Goal: Task Accomplishment & Management: Manage account settings

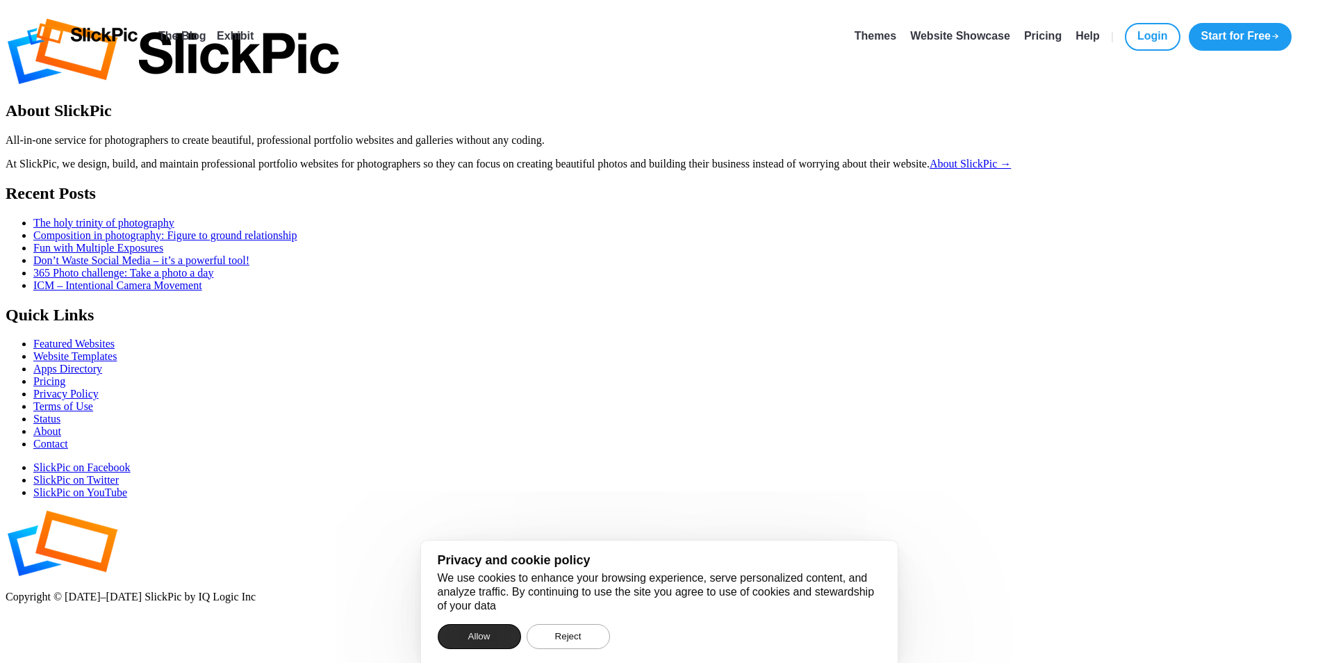
click at [476, 634] on button "Allow" at bounding box center [479, 636] width 83 height 25
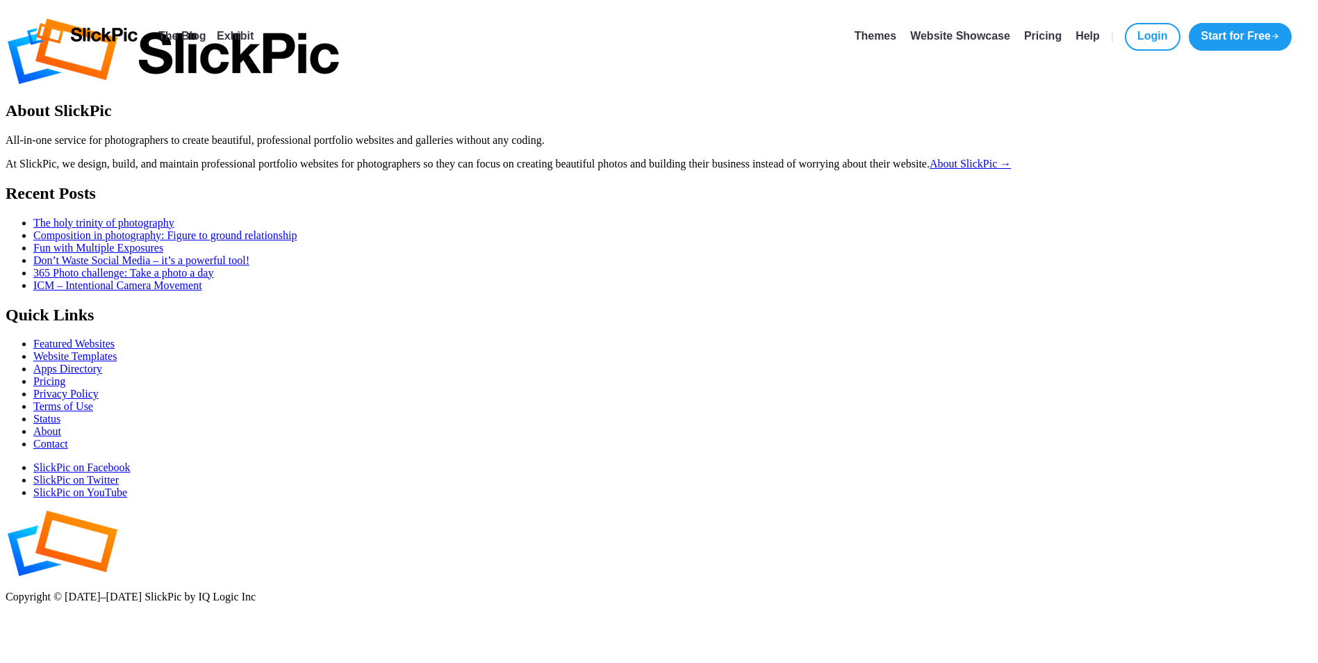
click at [859, 88] on div at bounding box center [659, 52] width 1307 height 69
click at [848, 88] on div at bounding box center [659, 52] width 1307 height 69
click at [317, 45] on div at bounding box center [659, 52] width 1307 height 69
click at [315, 35] on div at bounding box center [659, 52] width 1307 height 69
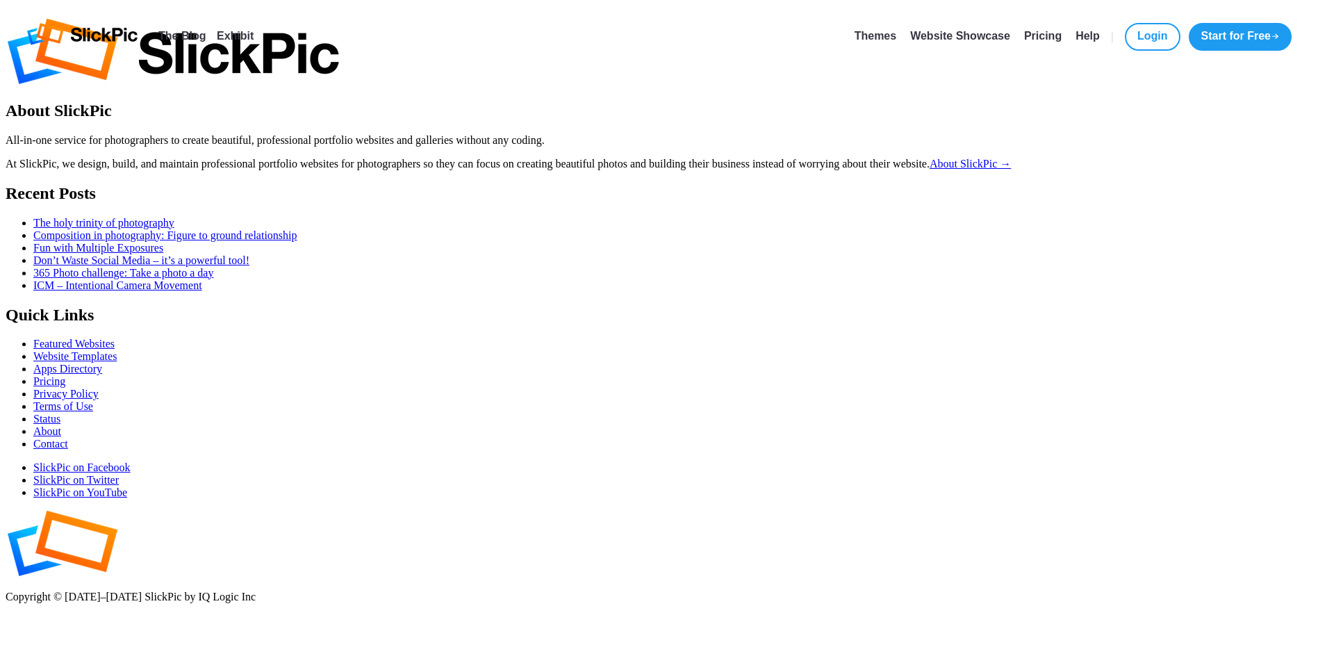
click at [318, 18] on div at bounding box center [659, 52] width 1307 height 69
click at [286, 18] on div at bounding box center [659, 52] width 1307 height 69
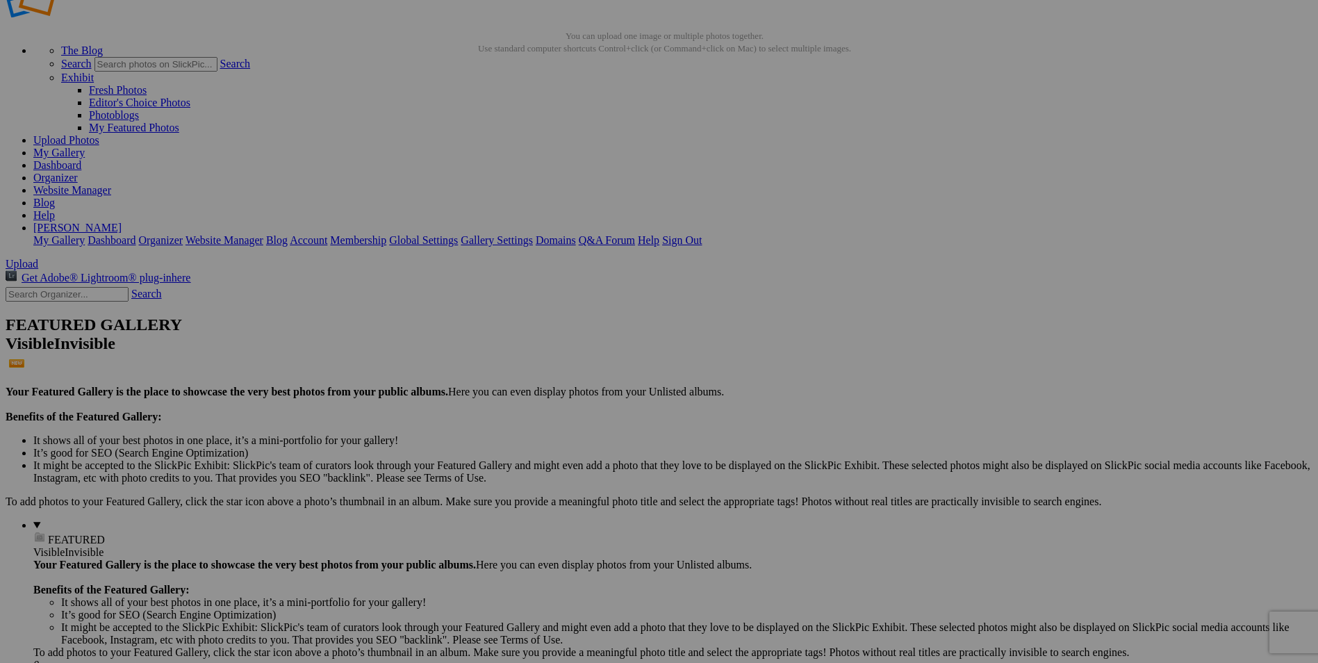
scroll to position [14, 0]
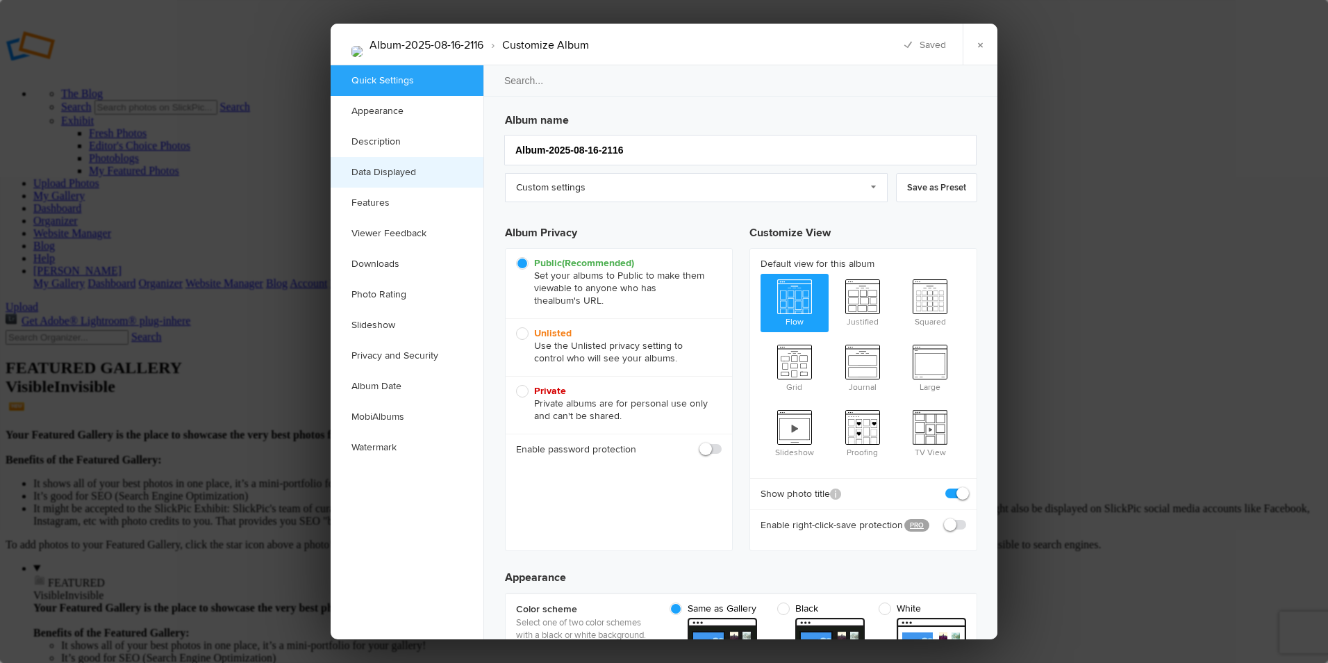
scroll to position [0, 0]
click at [878, 186] on link "Custom settings" at bounding box center [696, 187] width 383 height 29
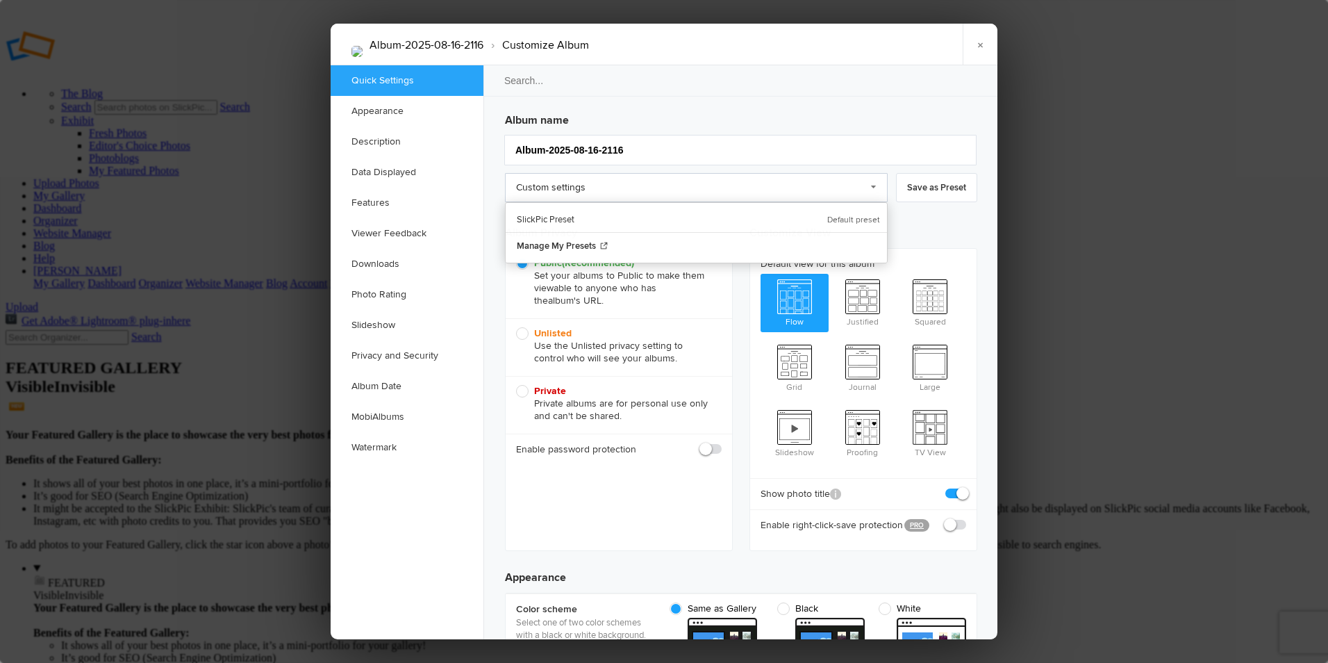
click at [878, 186] on link "Custom settings" at bounding box center [696, 187] width 383 height 29
click at [690, 106] on h3 "Album name" at bounding box center [741, 117] width 472 height 22
click at [417, 110] on link "Appearance" at bounding box center [407, 111] width 153 height 31
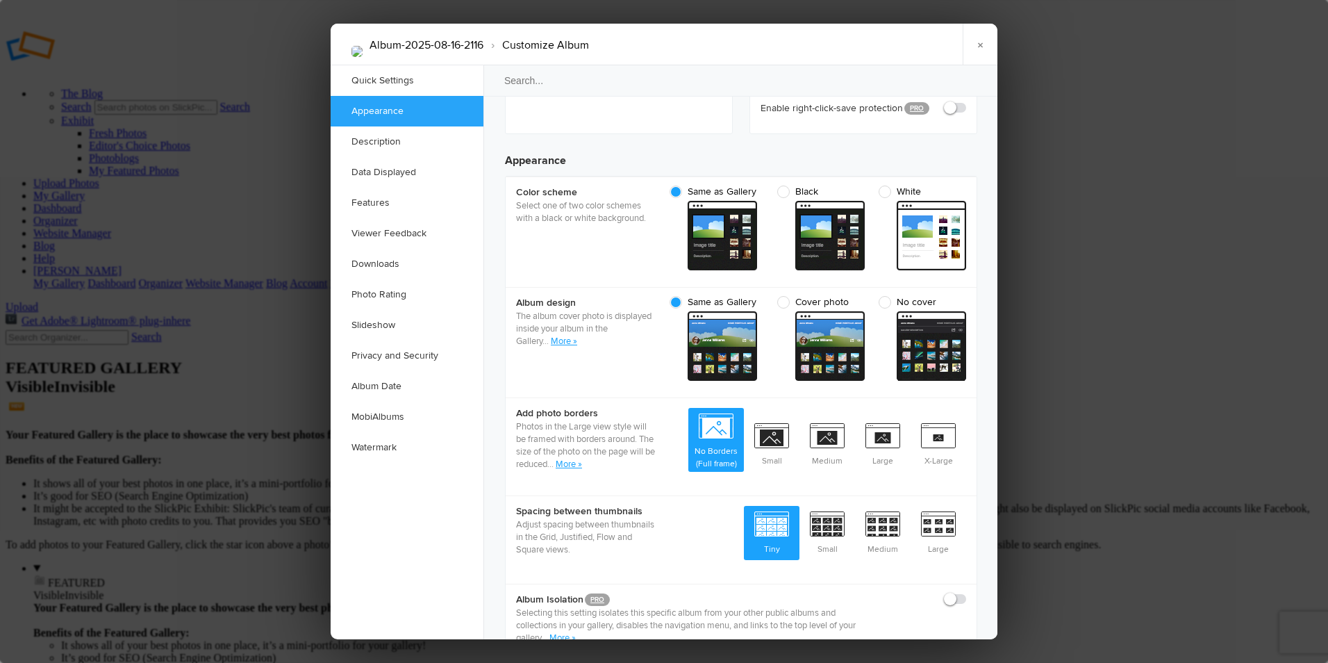
scroll to position [442, 0]
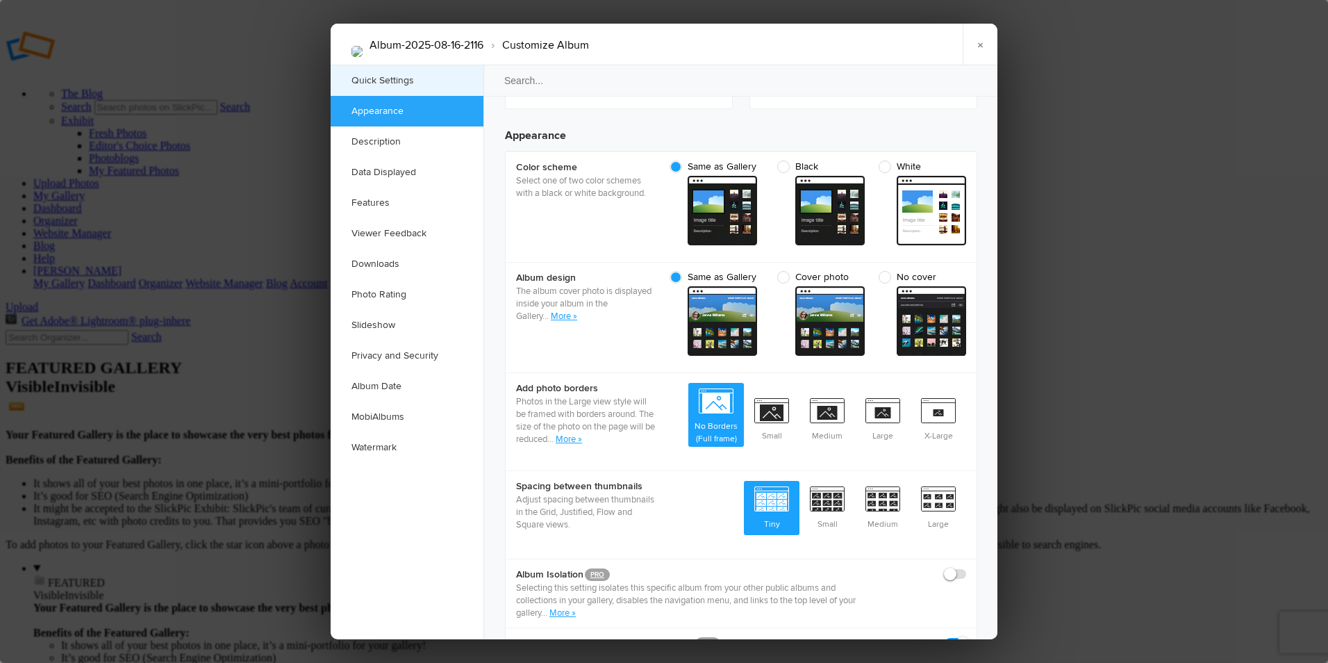
click at [400, 83] on link "Quick Settings" at bounding box center [407, 80] width 153 height 31
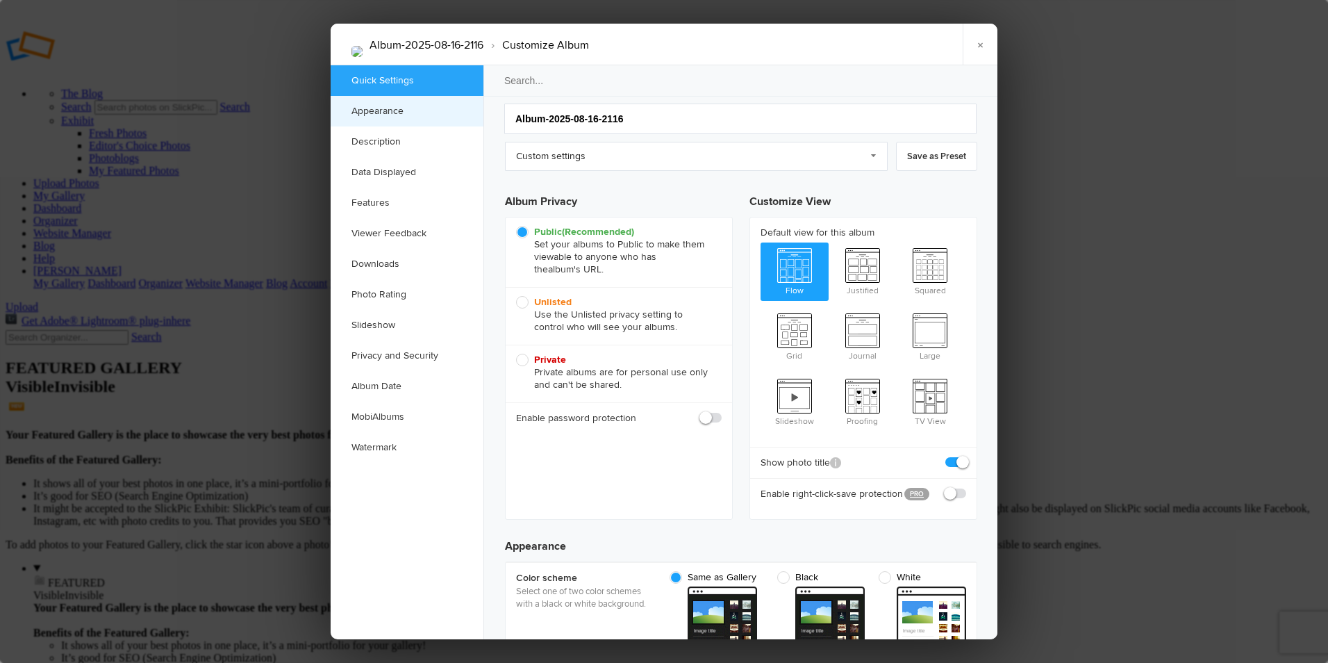
scroll to position [9, 0]
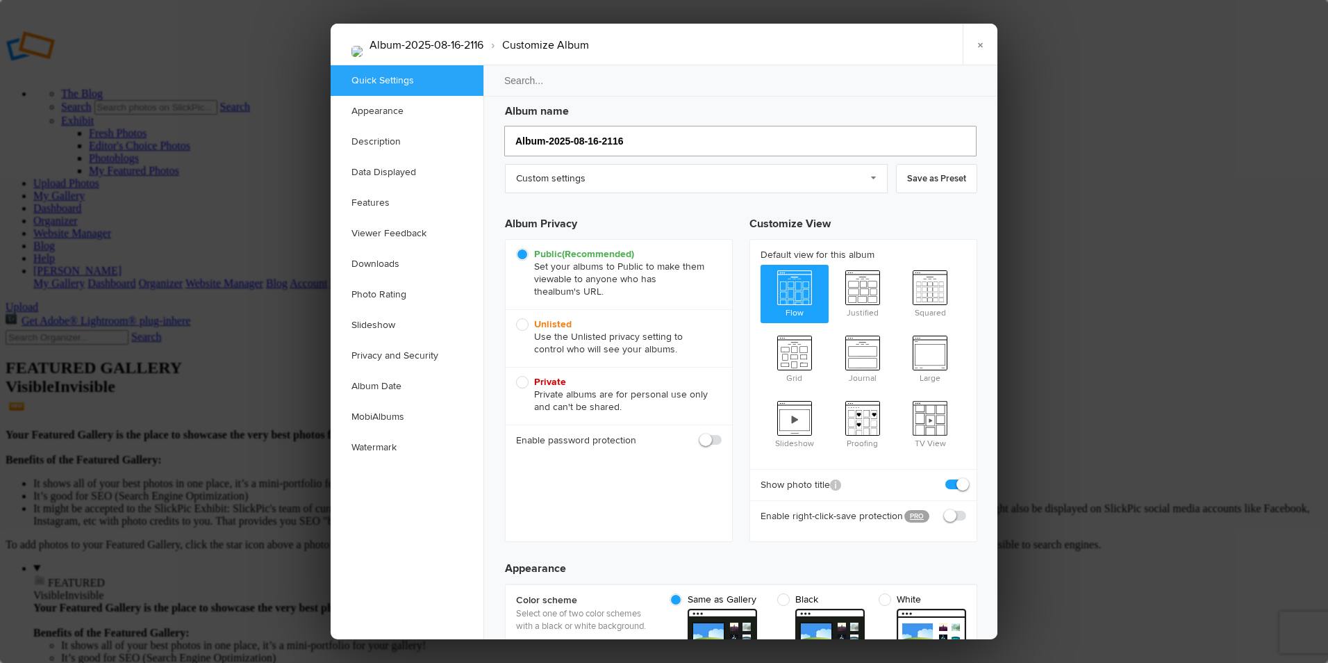
drag, startPoint x: 631, startPoint y: 142, endPoint x: 515, endPoint y: 142, distance: 116.0
click at [515, 142] on input "Album-2025-08-16-2116" at bounding box center [740, 141] width 472 height 31
type input "Namibia"
type input "Namibia 2025"
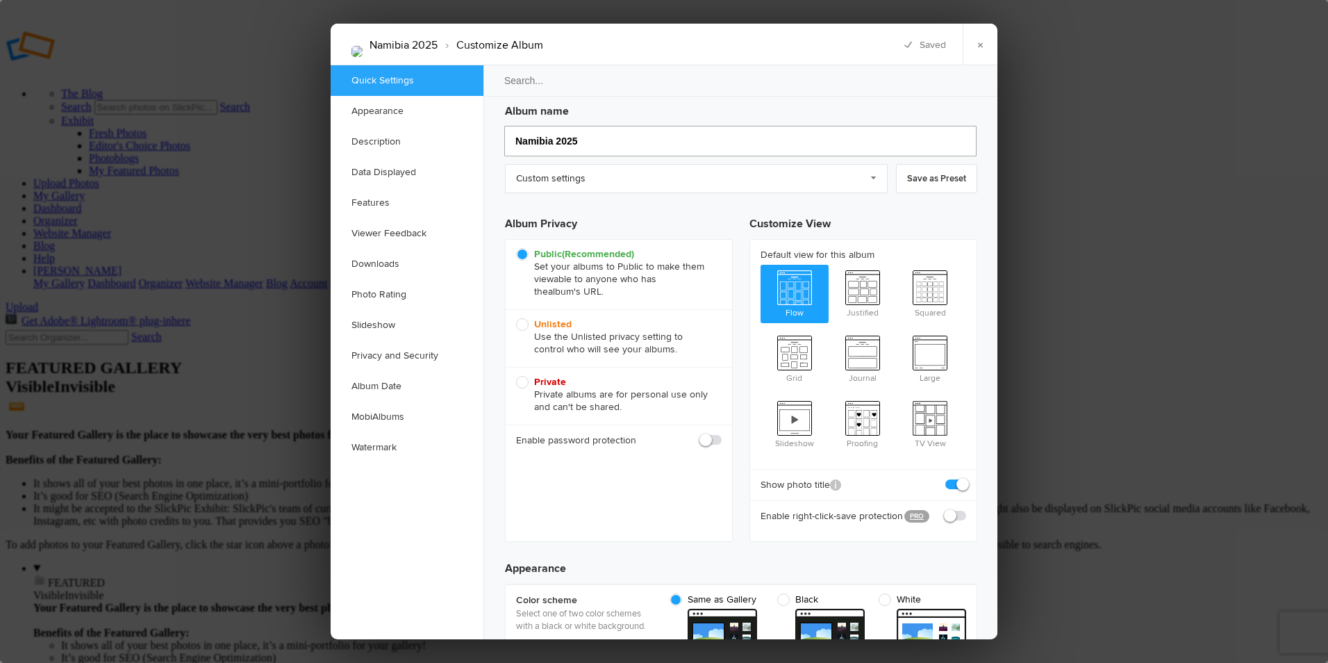
type input "Namibia 2025"
click at [862, 286] on span "Justified" at bounding box center [863, 293] width 68 height 56
click at [829, 265] on input "Justified" at bounding box center [828, 264] width 1 height 1
radio input "true"
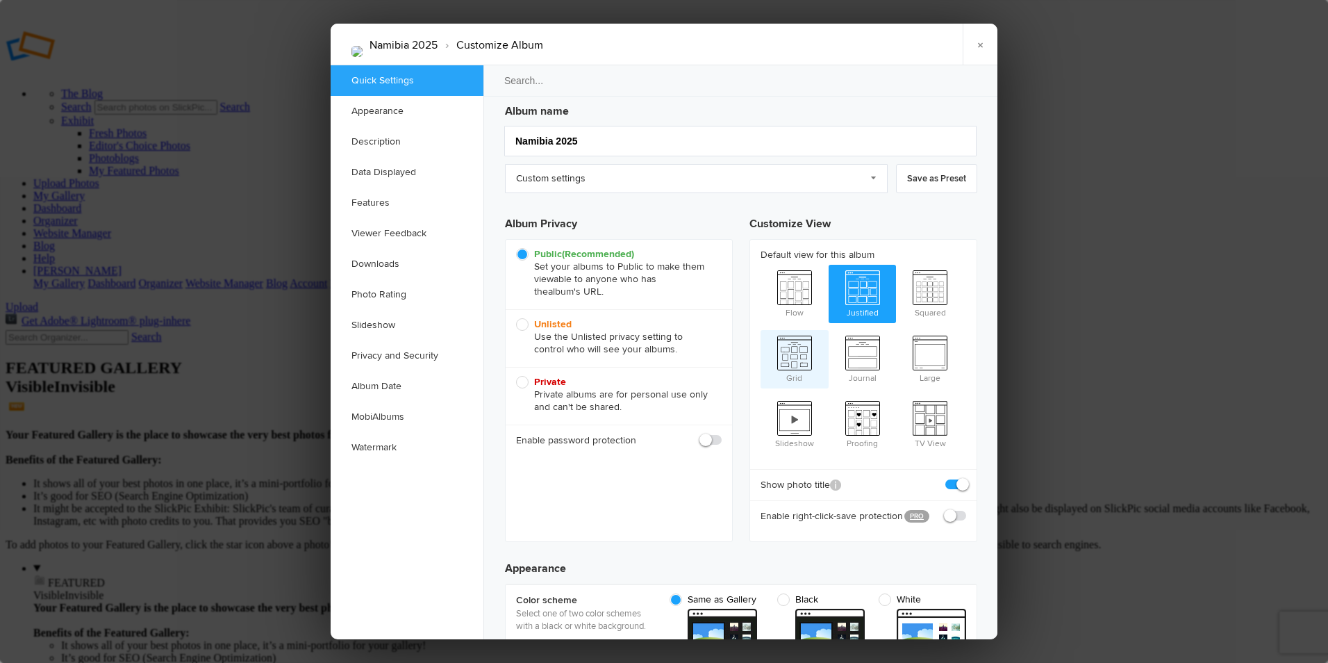
click at [802, 347] on span "Grid" at bounding box center [795, 358] width 68 height 56
click at [761, 330] on input "Grid" at bounding box center [760, 329] width 1 height 1
radio input "true"
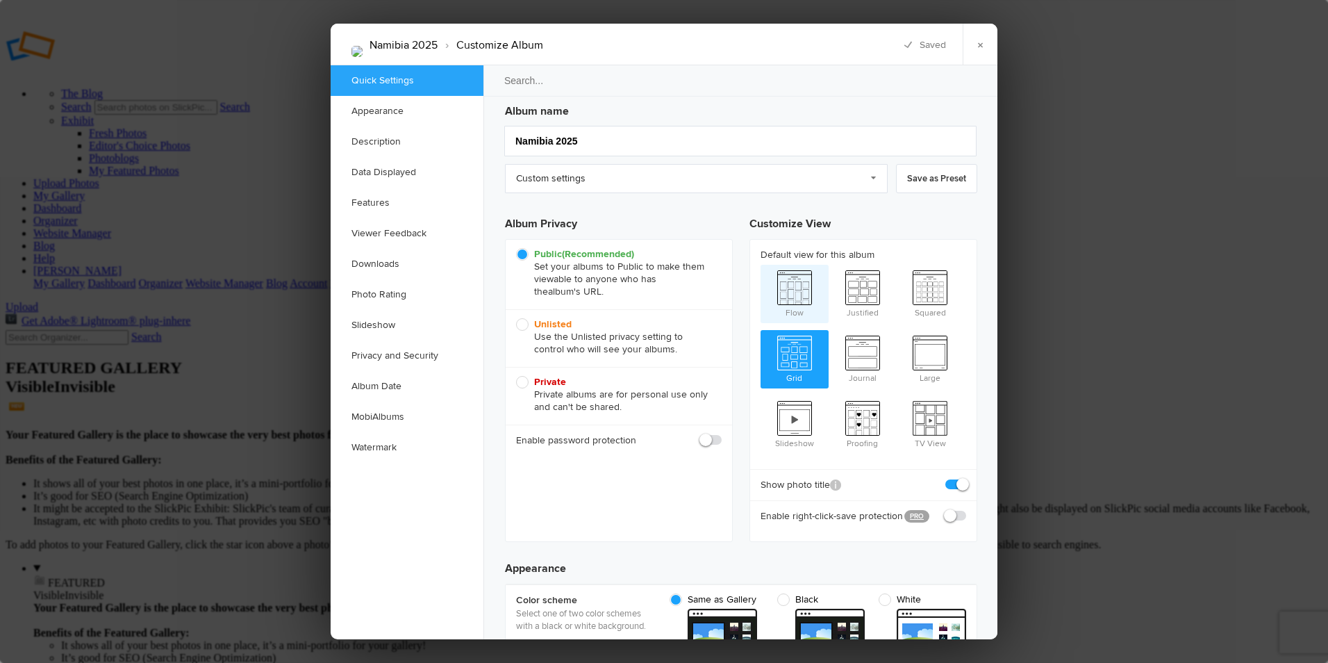
click at [791, 293] on span "Flow" at bounding box center [795, 293] width 68 height 56
click at [761, 265] on input "Flow" at bounding box center [760, 264] width 1 height 1
radio input "true"
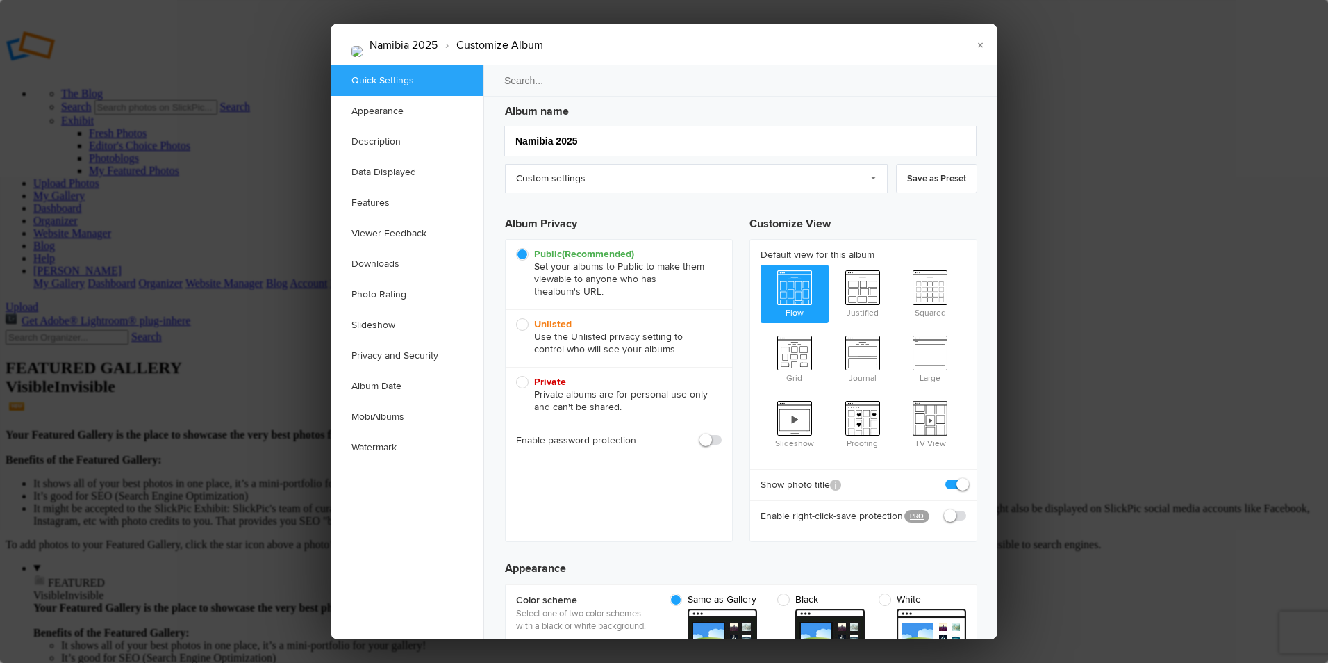
click at [966, 478] on span at bounding box center [966, 478] width 0 height 0
click at [966, 477] on input "checkbox" at bounding box center [966, 477] width 1 height 1
checkbox input "false"
click at [966, 509] on span at bounding box center [966, 509] width 0 height 0
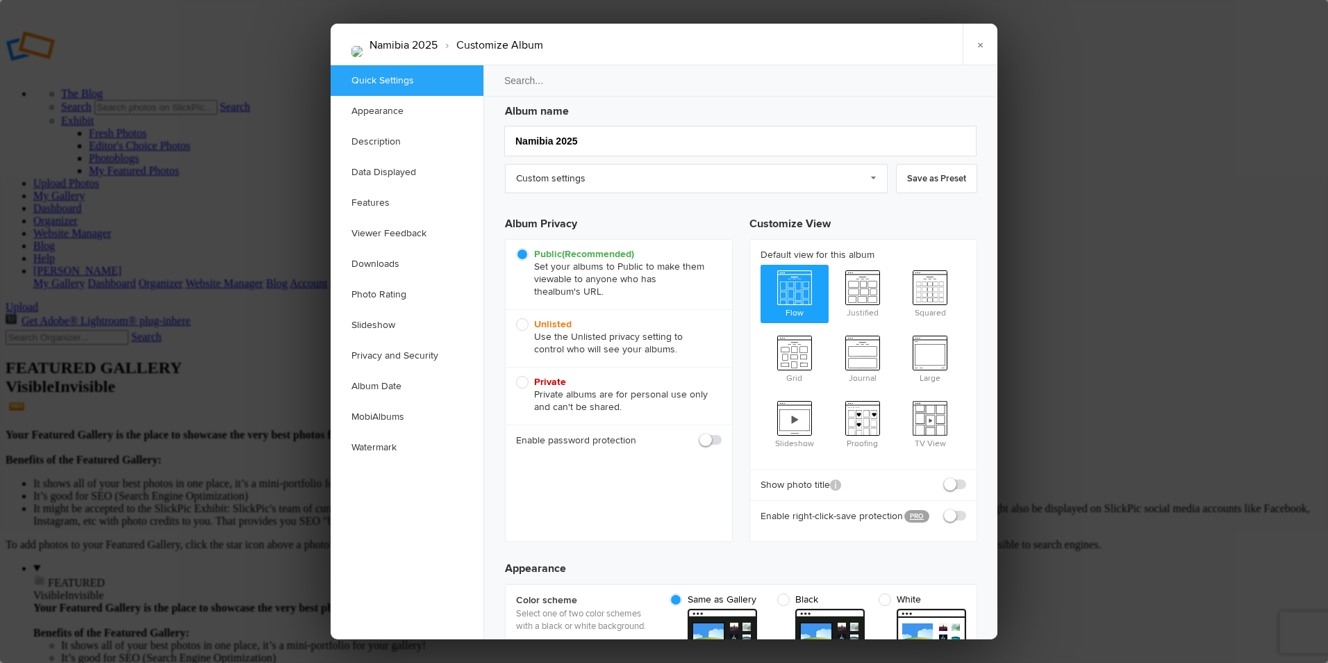
click at [966, 509] on input "checkbox" at bounding box center [966, 509] width 1 height 1
checkbox input "true"
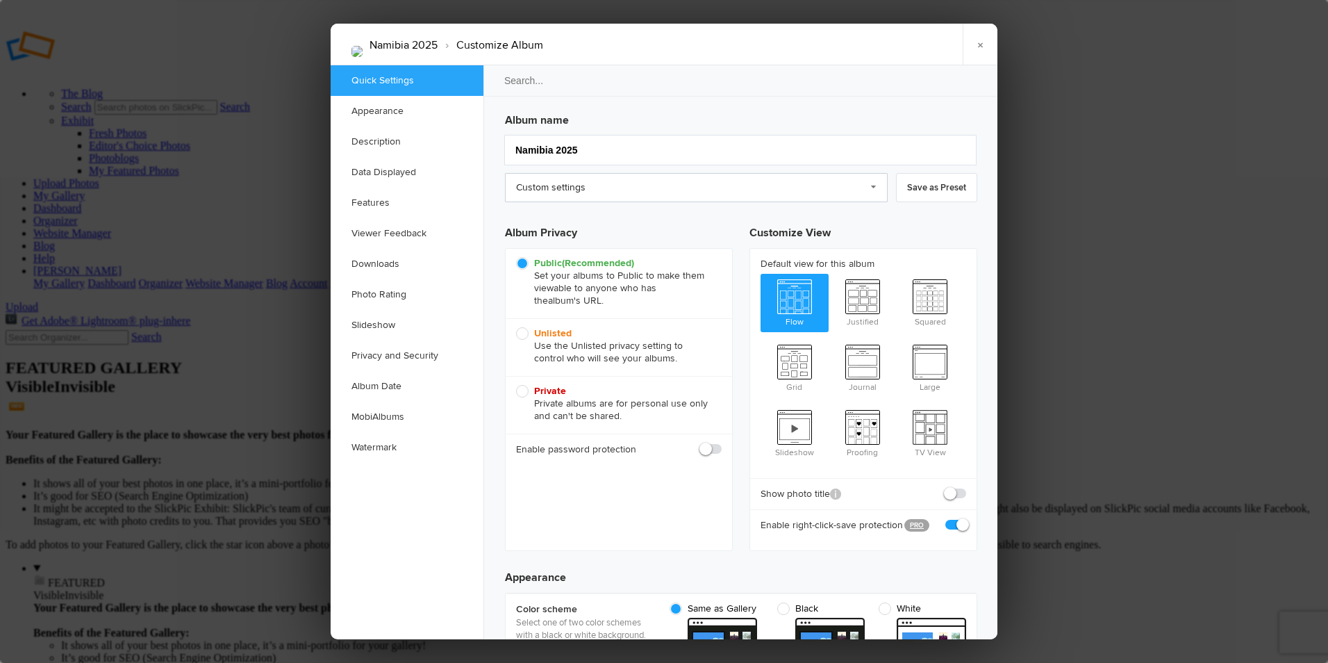
click at [873, 187] on link "Custom settings" at bounding box center [696, 187] width 383 height 29
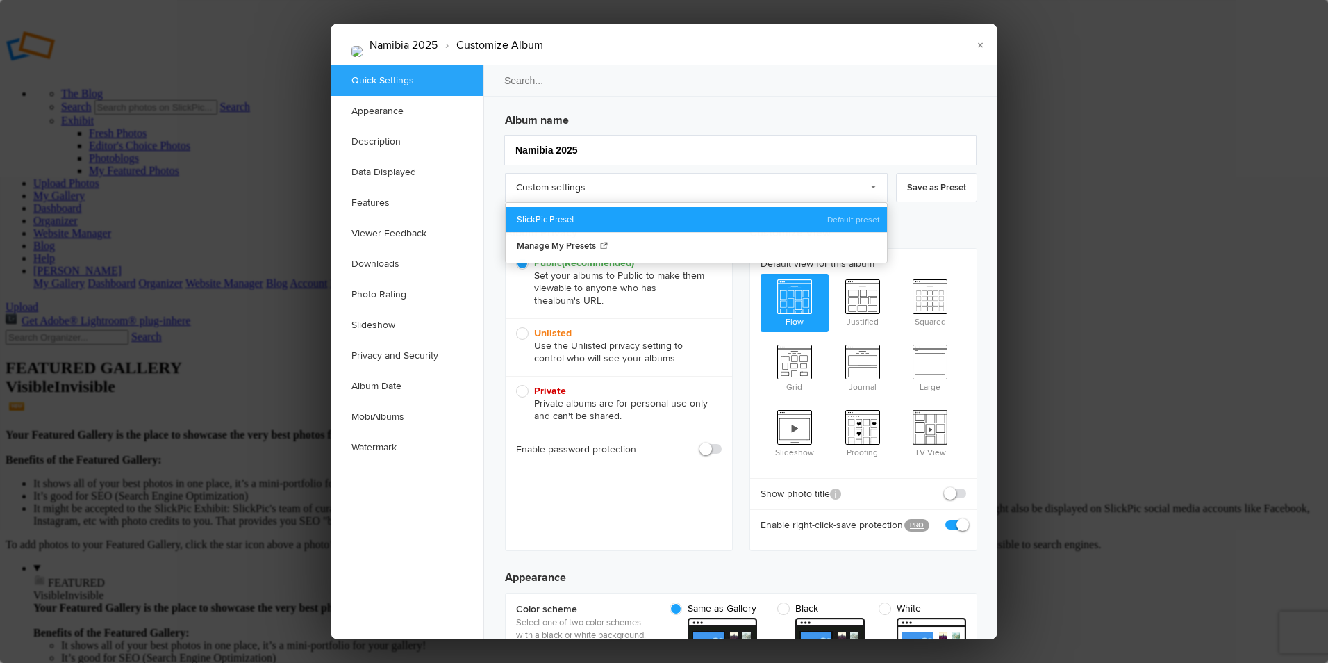
click at [863, 215] on link "SlickPic Preset" at bounding box center [696, 219] width 381 height 25
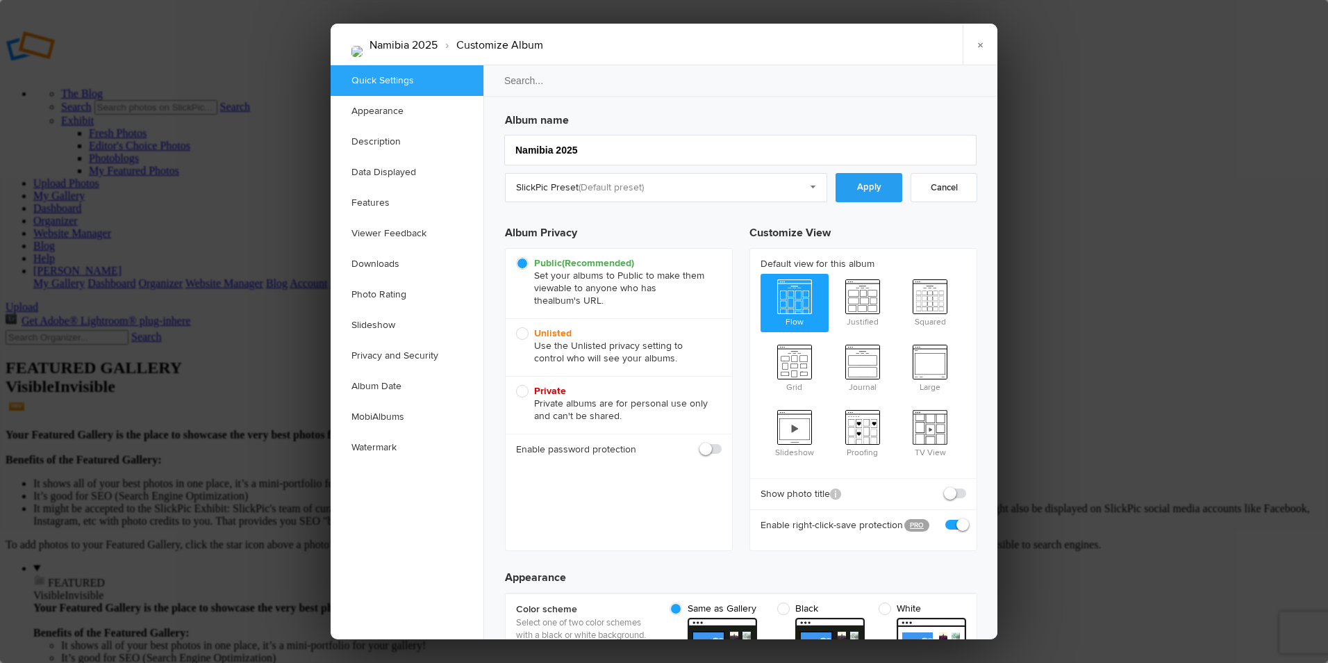
click at [865, 186] on link "Apply" at bounding box center [869, 187] width 67 height 29
checkbox input "true"
checkbox input "false"
checkbox input "true"
checkbox input "false"
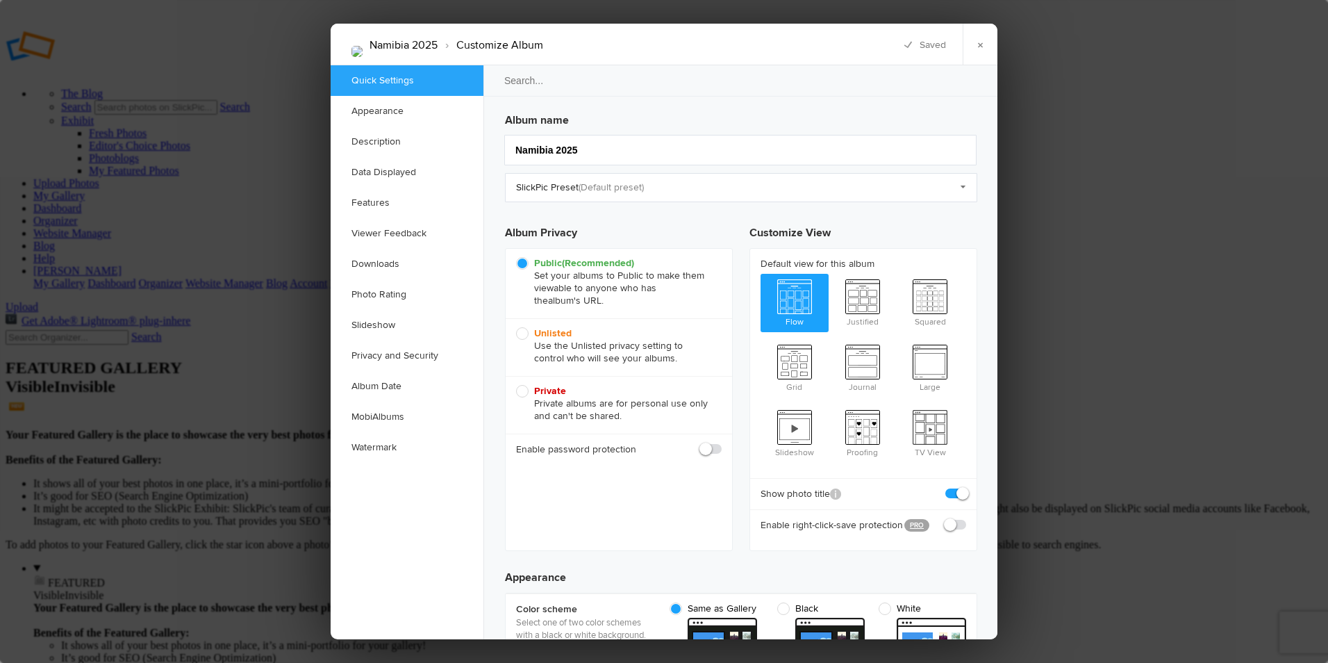
click at [966, 487] on span at bounding box center [966, 487] width 0 height 0
click at [966, 486] on input "checkbox" at bounding box center [966, 486] width 1 height 1
checkbox input "false"
click at [966, 518] on span at bounding box center [966, 518] width 0 height 0
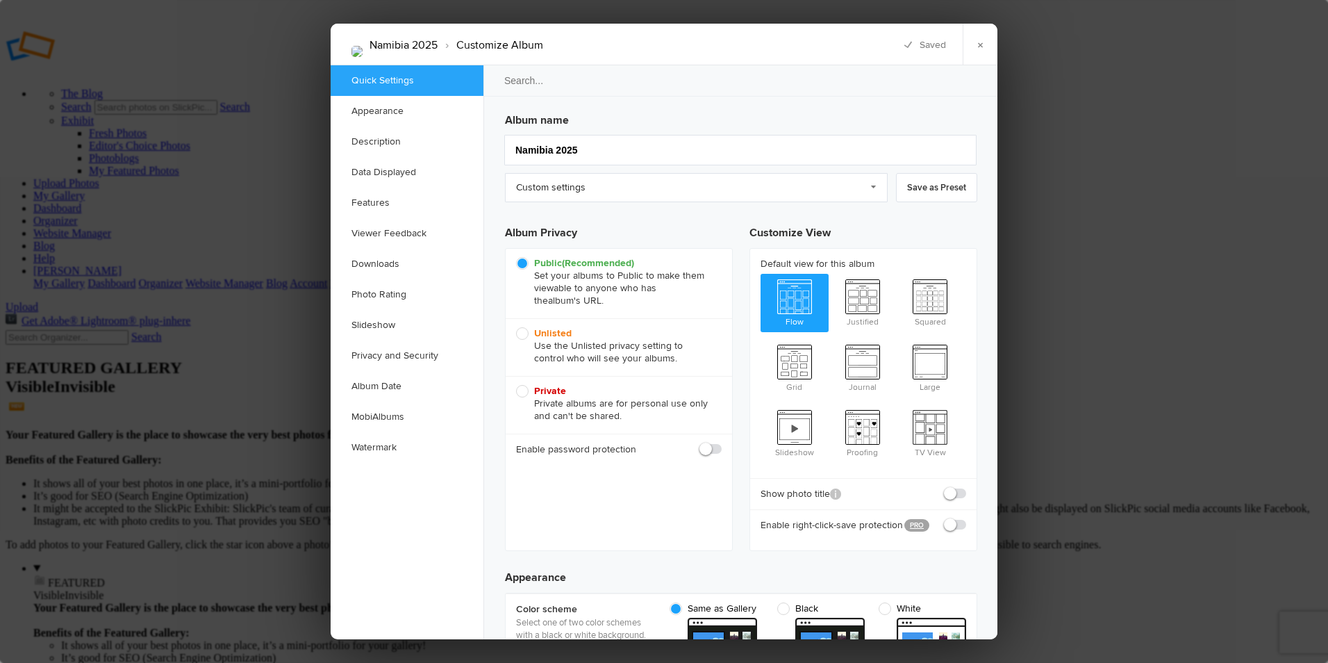
click at [966, 518] on input "checkbox" at bounding box center [966, 518] width 1 height 1
checkbox input "true"
click at [912, 192] on link "Save as Preset" at bounding box center [936, 187] width 81 height 29
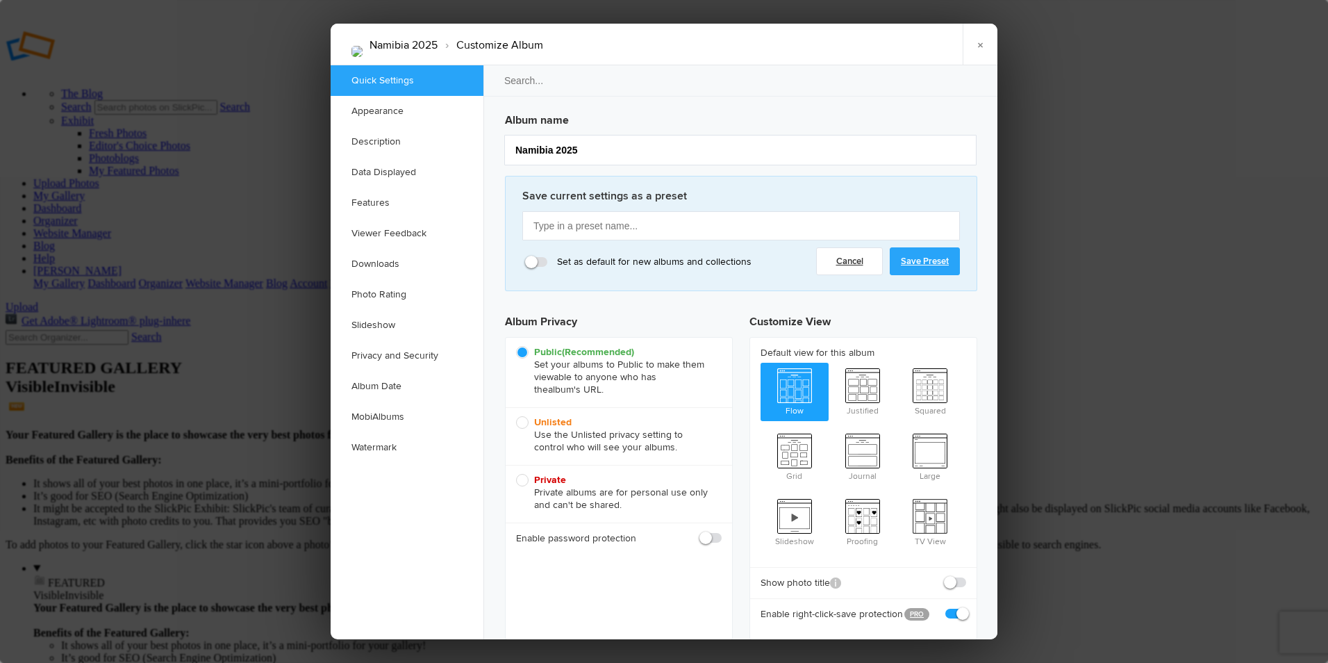
click at [852, 260] on link "Cancel" at bounding box center [849, 261] width 67 height 28
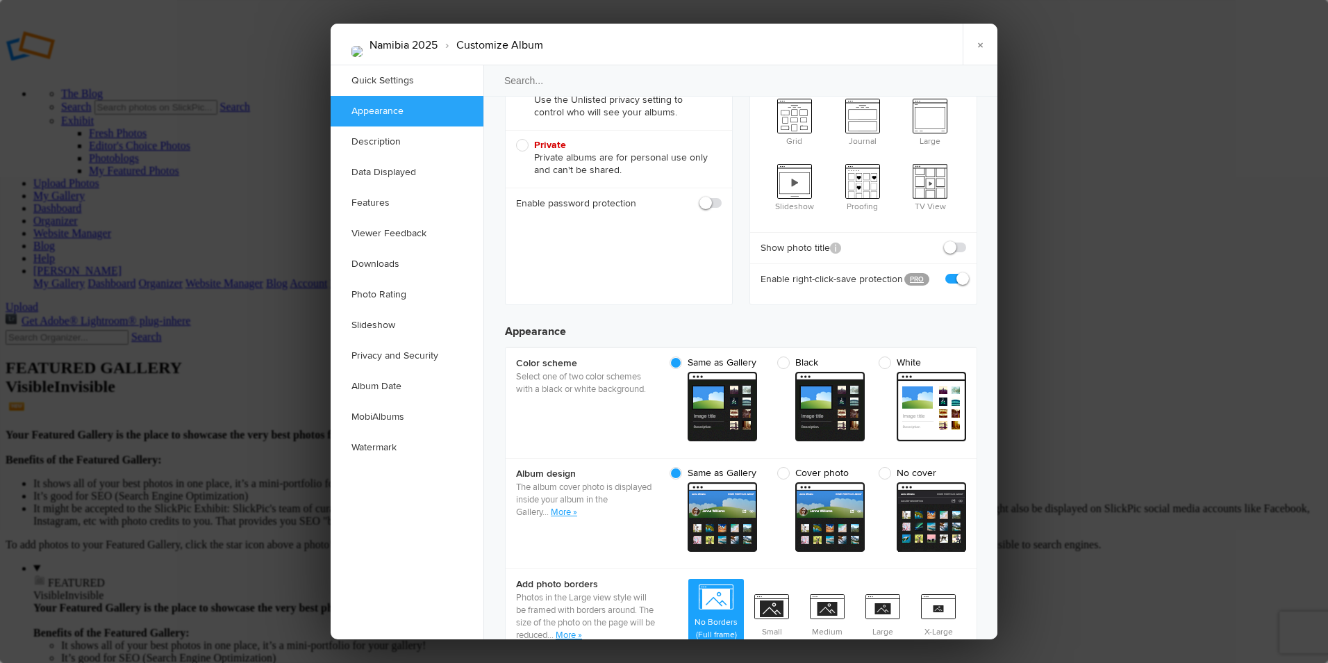
scroll to position [278, 0]
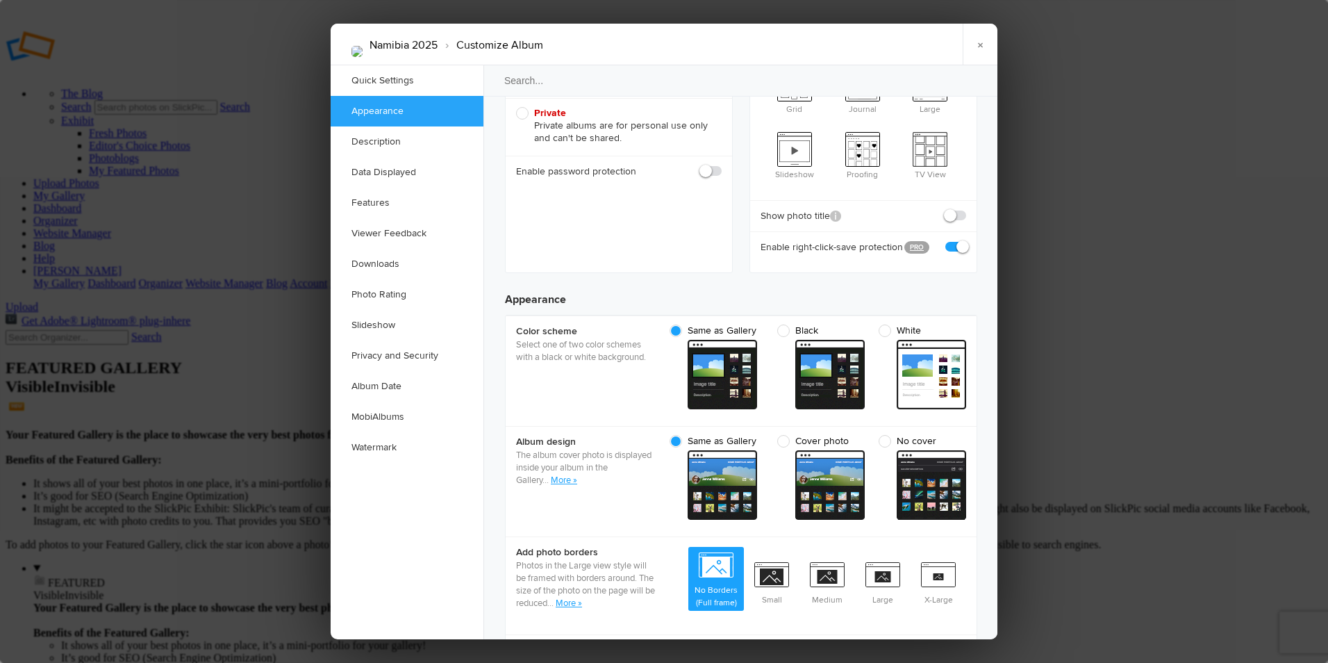
click at [789, 435] on span "Cover photo" at bounding box center [817, 441] width 81 height 13
click at [864, 434] on input "Cover photo cover From gallery - dark" at bounding box center [864, 434] width 1 height 1
radio input "true"
click at [832, 461] on span "cover From gallery - dark" at bounding box center [830, 484] width 69 height 69
click at [864, 435] on input "Cover photo cover From gallery - dark" at bounding box center [864, 434] width 1 height 1
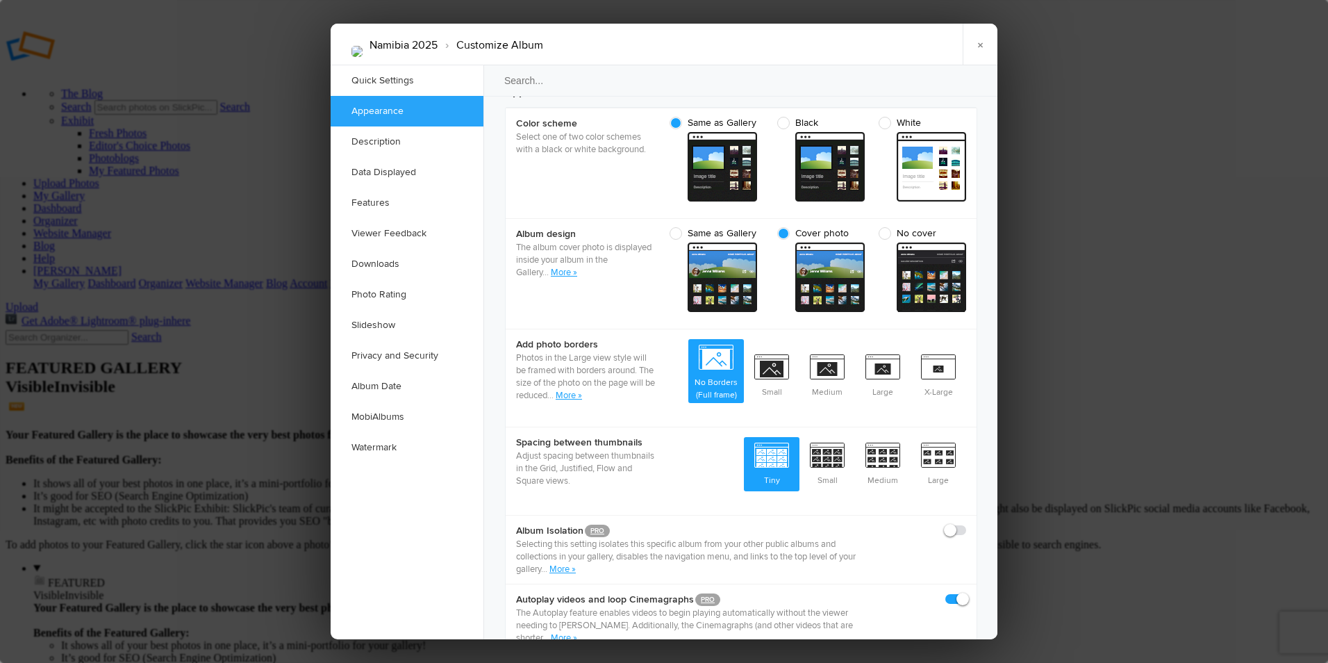
scroll to position [486, 0]
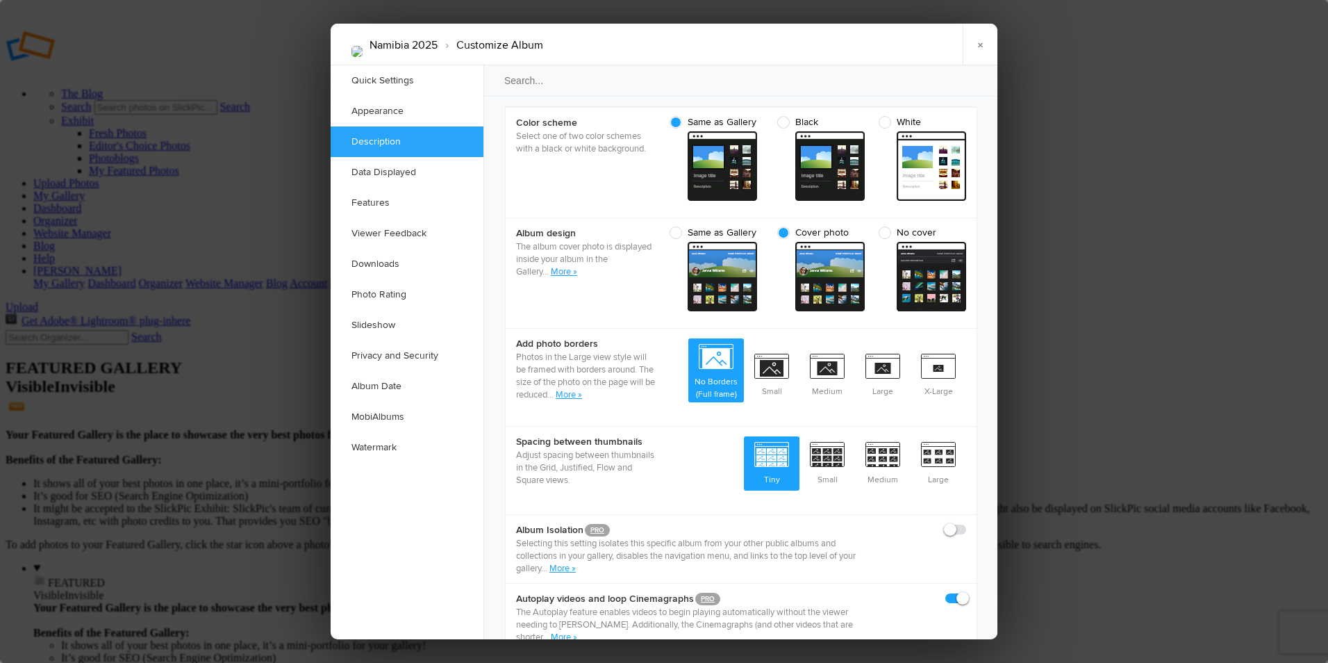
click at [582, 389] on link "More »" at bounding box center [569, 394] width 26 height 11
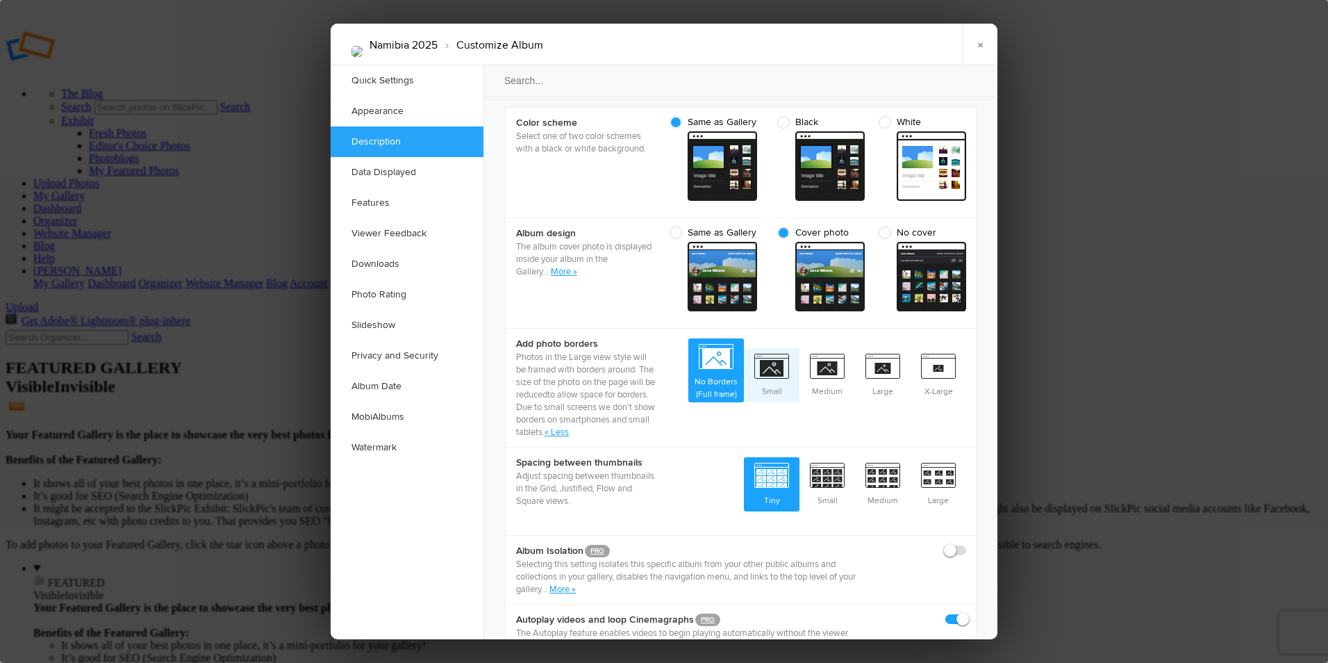
click at [770, 348] on span "Small" at bounding box center [772, 373] width 56 height 51
click at [799, 347] on input "Small" at bounding box center [799, 347] width 1 height 1
radio input "true"
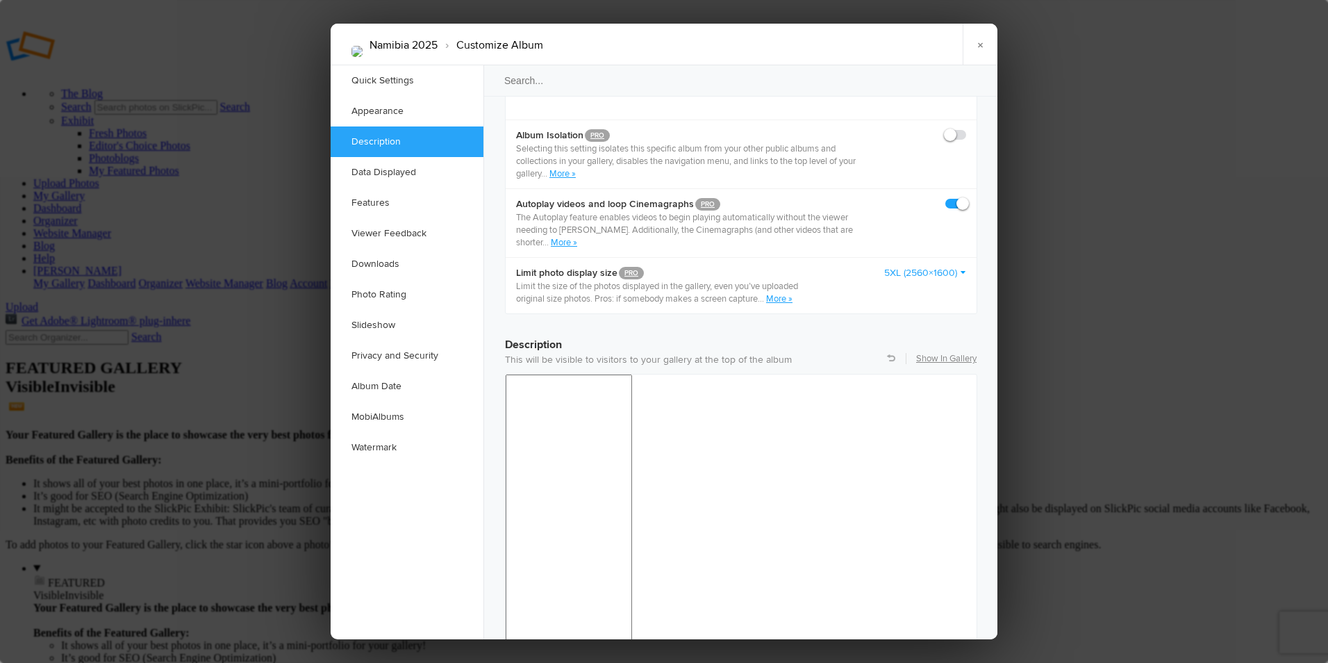
scroll to position [903, 0]
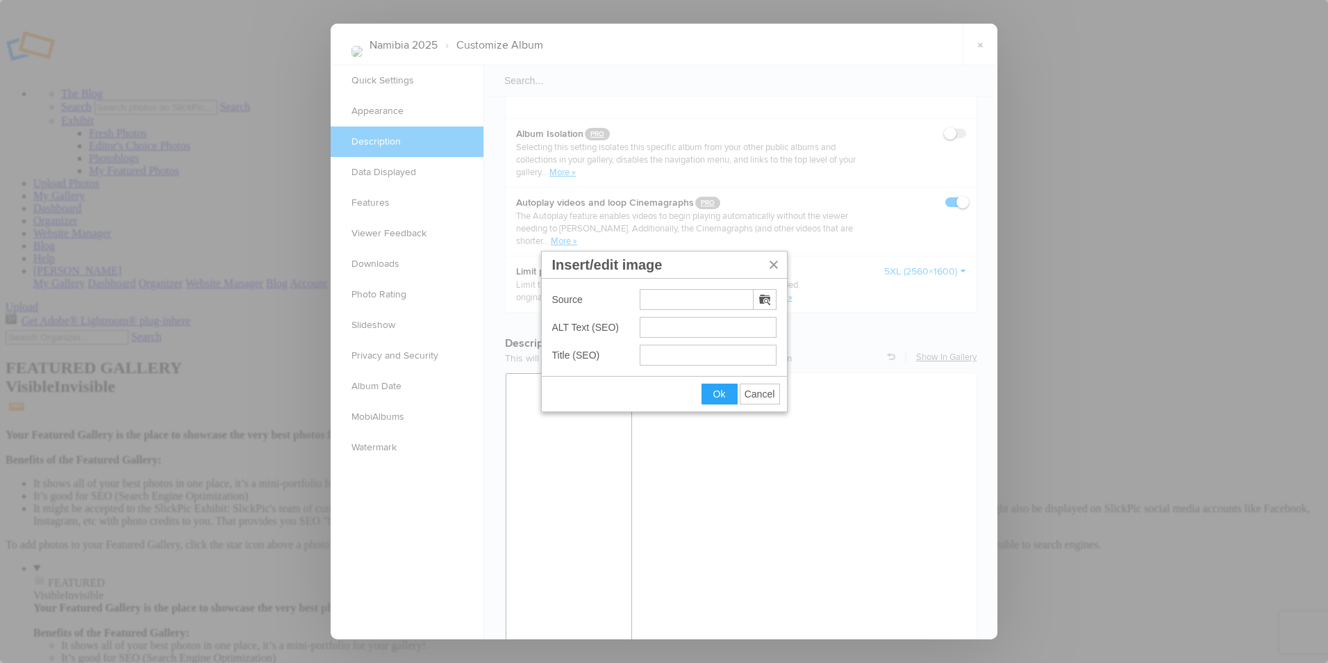
click at [768, 298] on icon "Insert/edit image" at bounding box center [764, 299] width 11 height 11
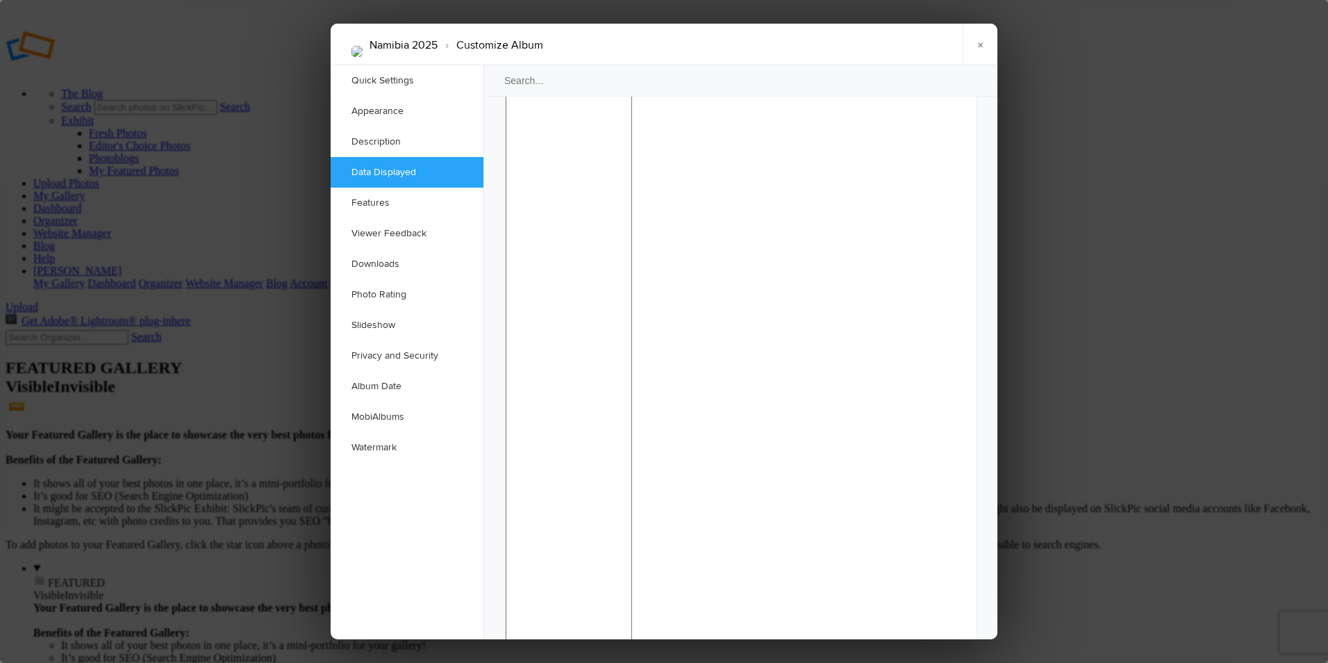
scroll to position [1292, 0]
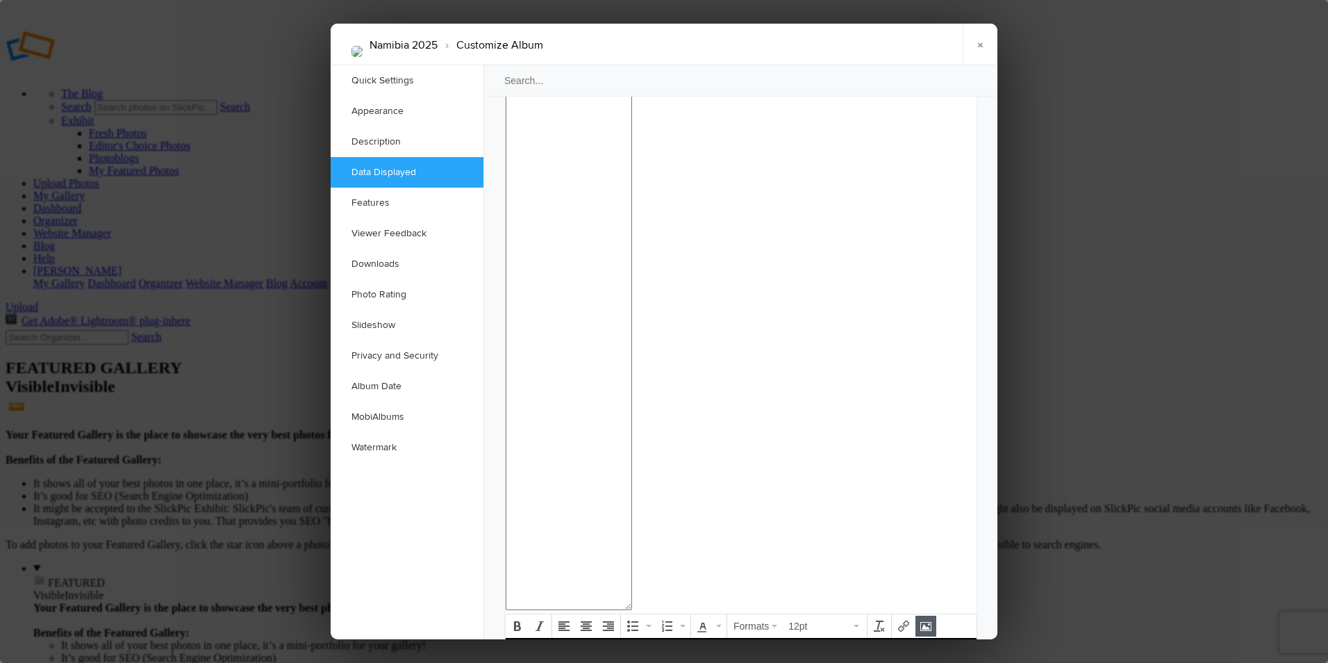
checkbox input "false"
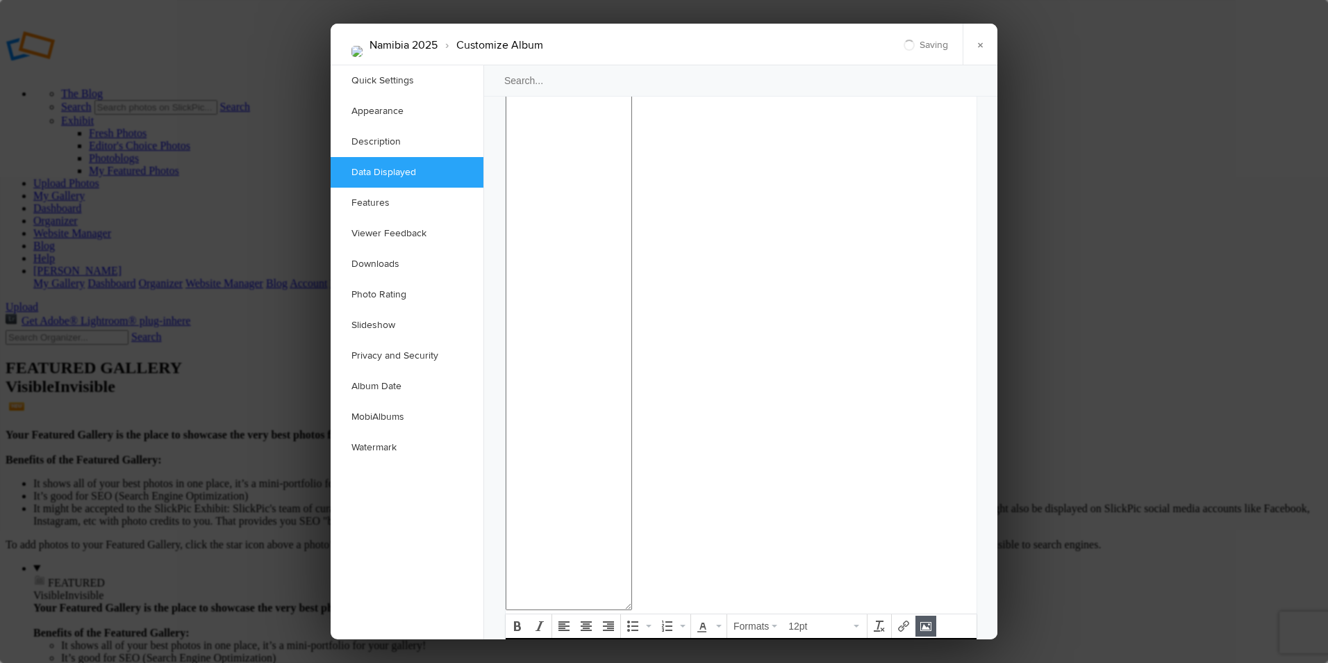
checkbox input "false"
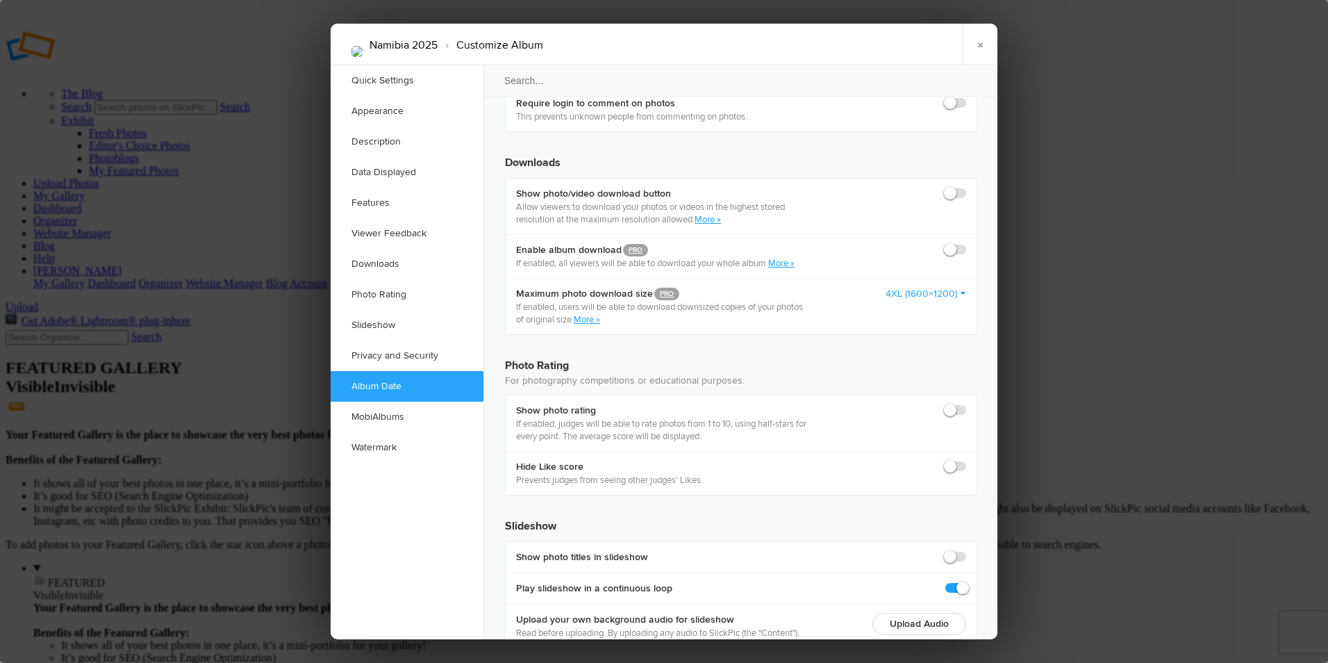
scroll to position [2820, 0]
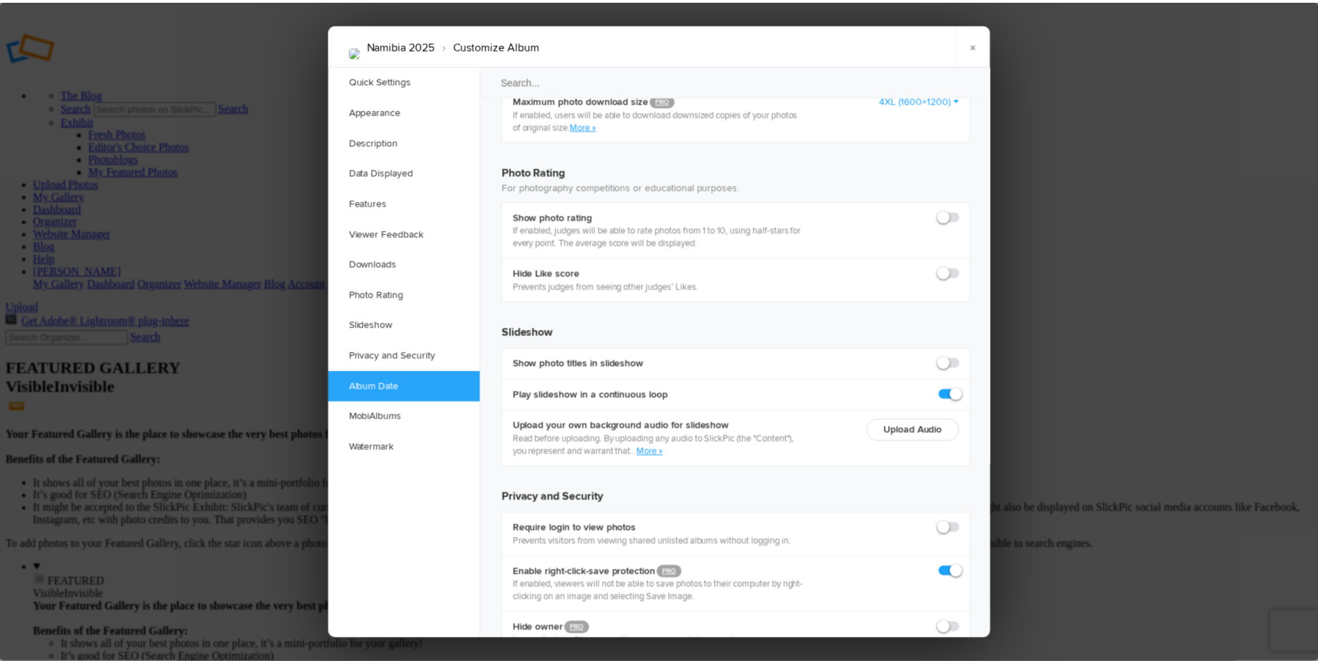
scroll to position [2994, 0]
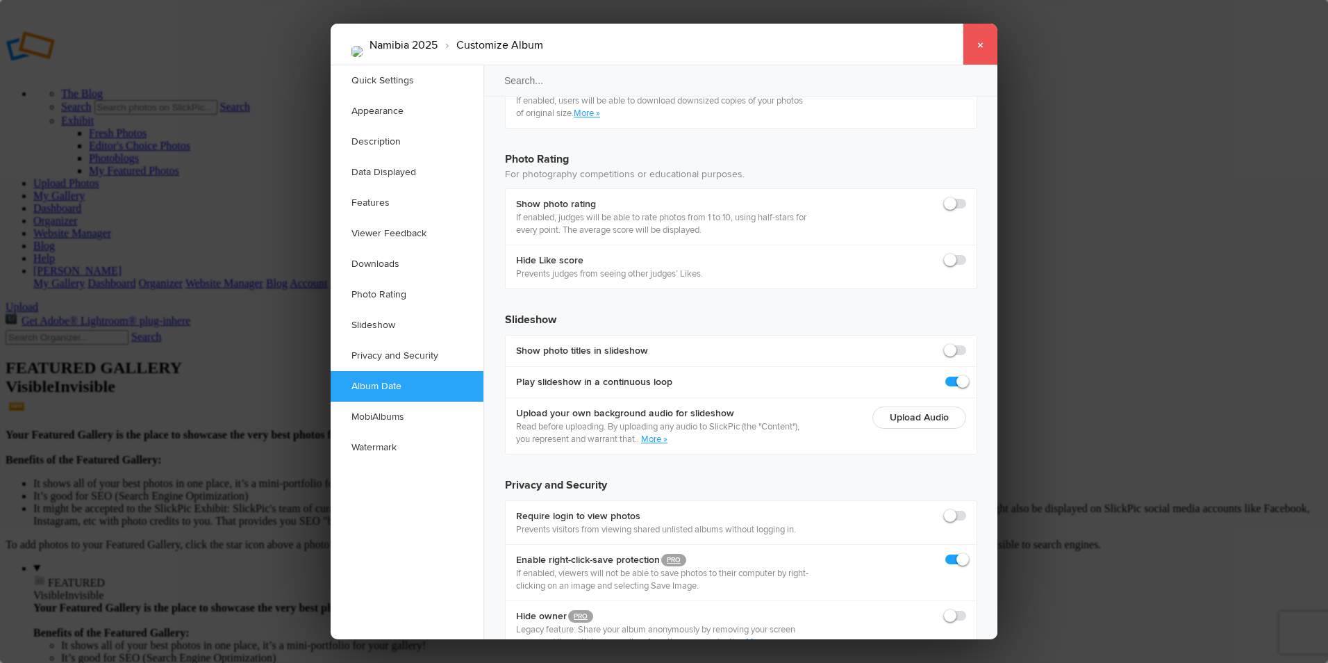
click at [976, 45] on link "×" at bounding box center [980, 45] width 35 height 42
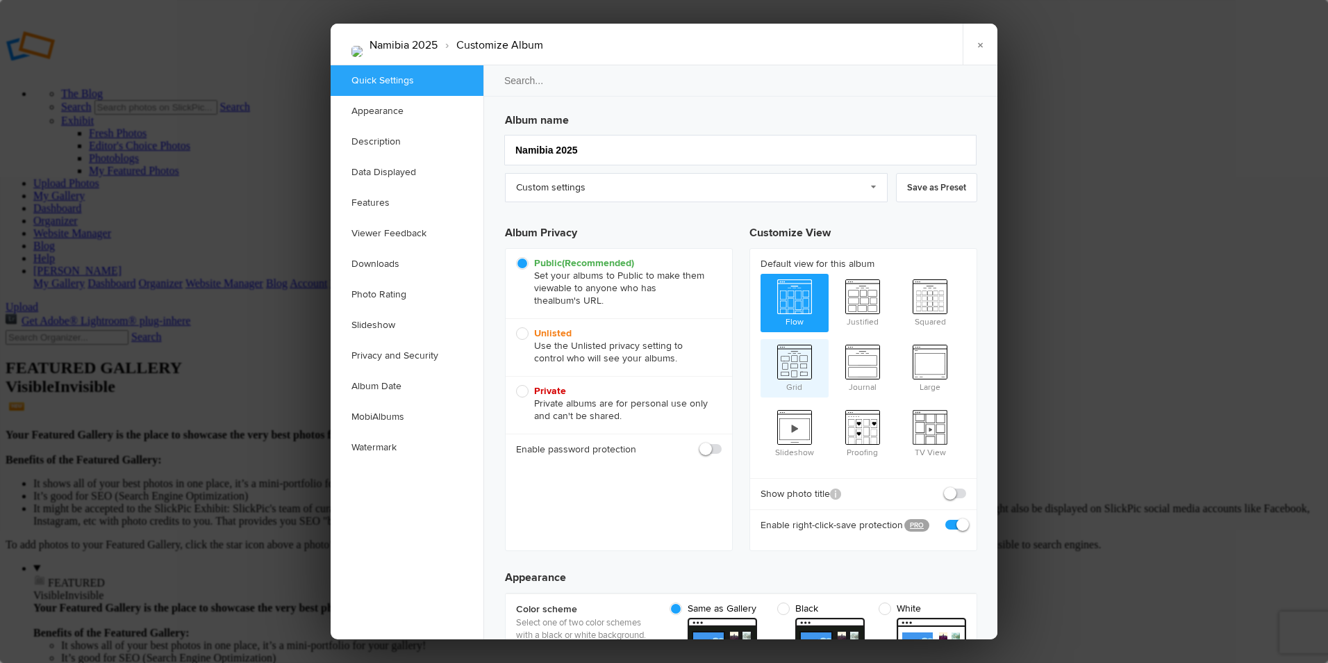
click at [799, 358] on span "Grid" at bounding box center [795, 367] width 68 height 56
click at [761, 339] on input "Grid" at bounding box center [760, 338] width 1 height 1
radio input "true"
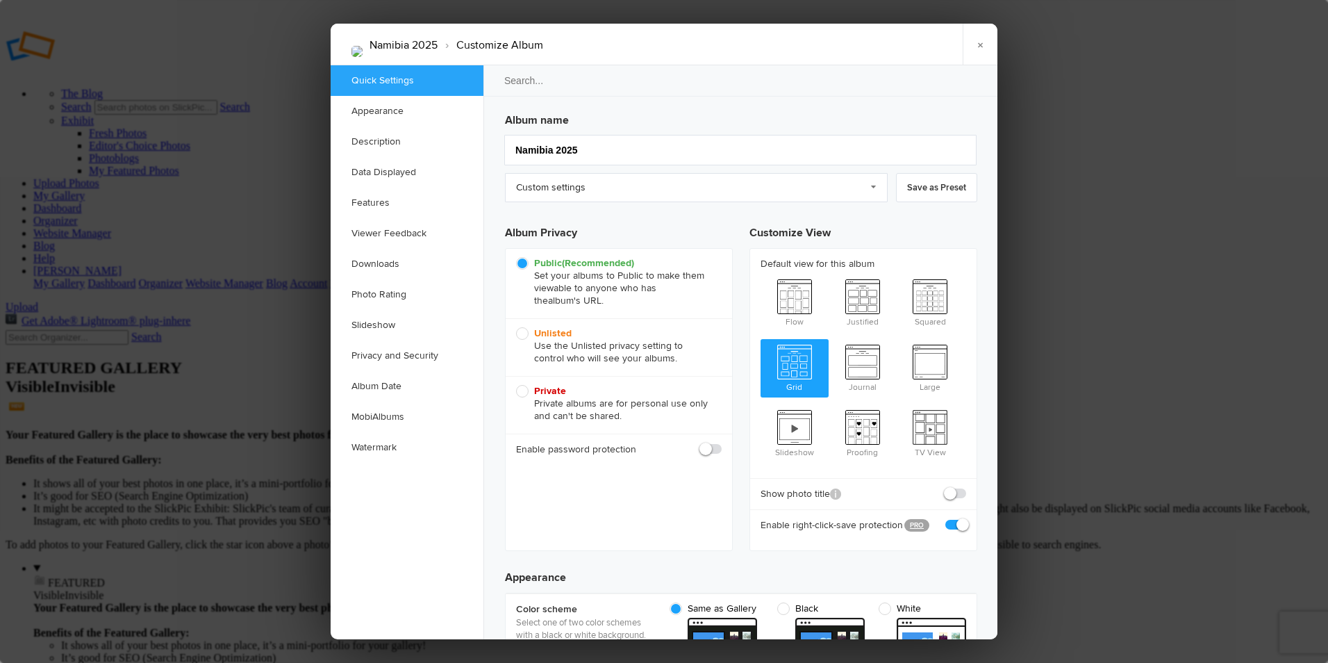
click at [803, 352] on span "Grid" at bounding box center [795, 367] width 68 height 56
click at [761, 339] on input "Grid" at bounding box center [760, 338] width 1 height 1
click at [980, 52] on link "×" at bounding box center [980, 45] width 35 height 42
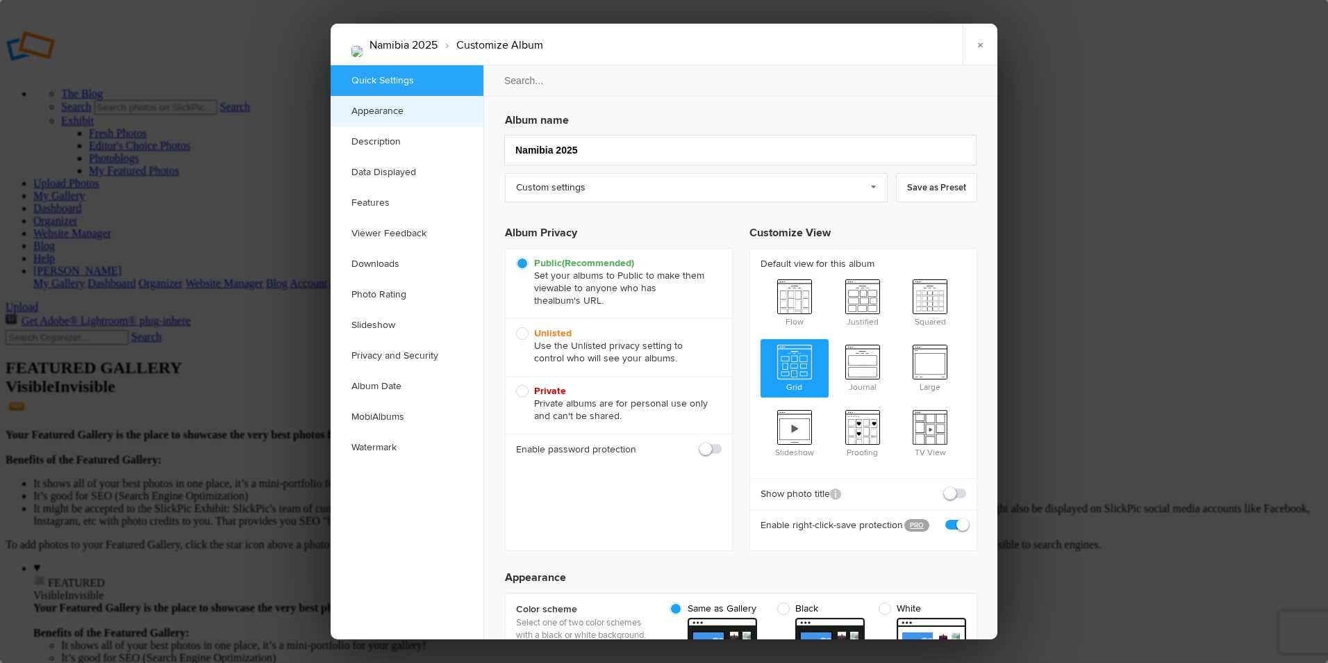
click at [361, 115] on link "Appearance" at bounding box center [407, 111] width 153 height 31
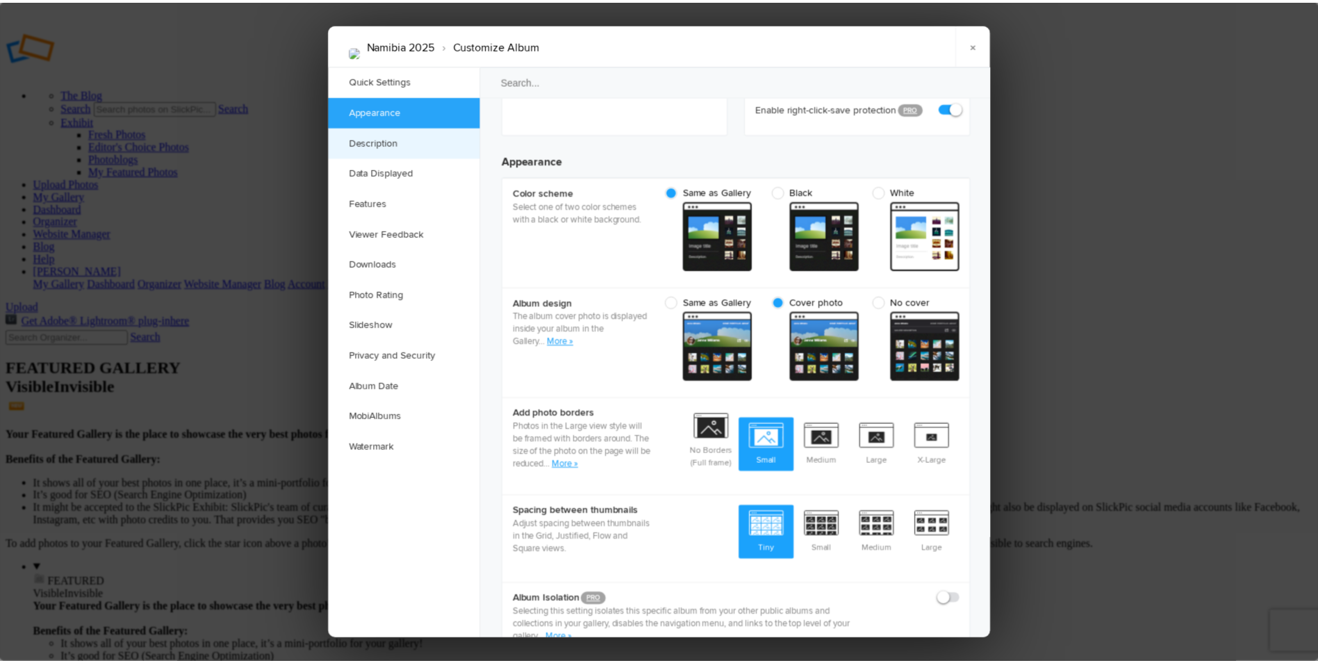
scroll to position [442, 0]
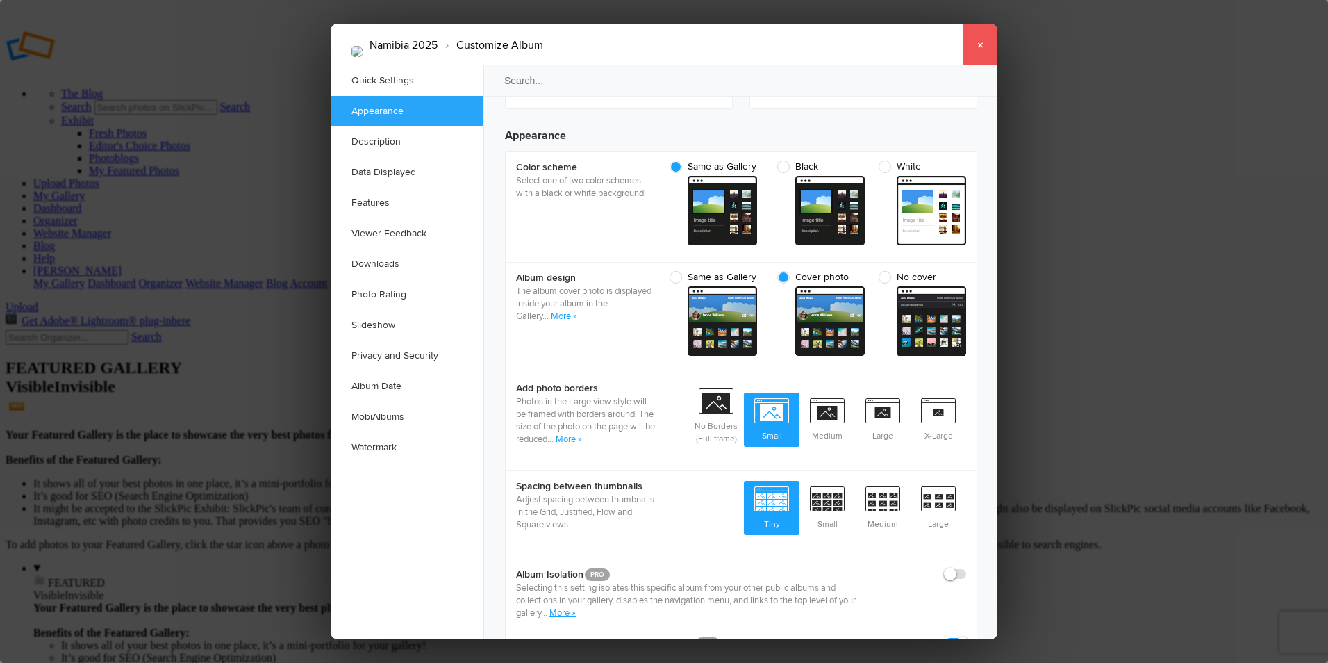
click at [984, 44] on link "×" at bounding box center [980, 45] width 35 height 42
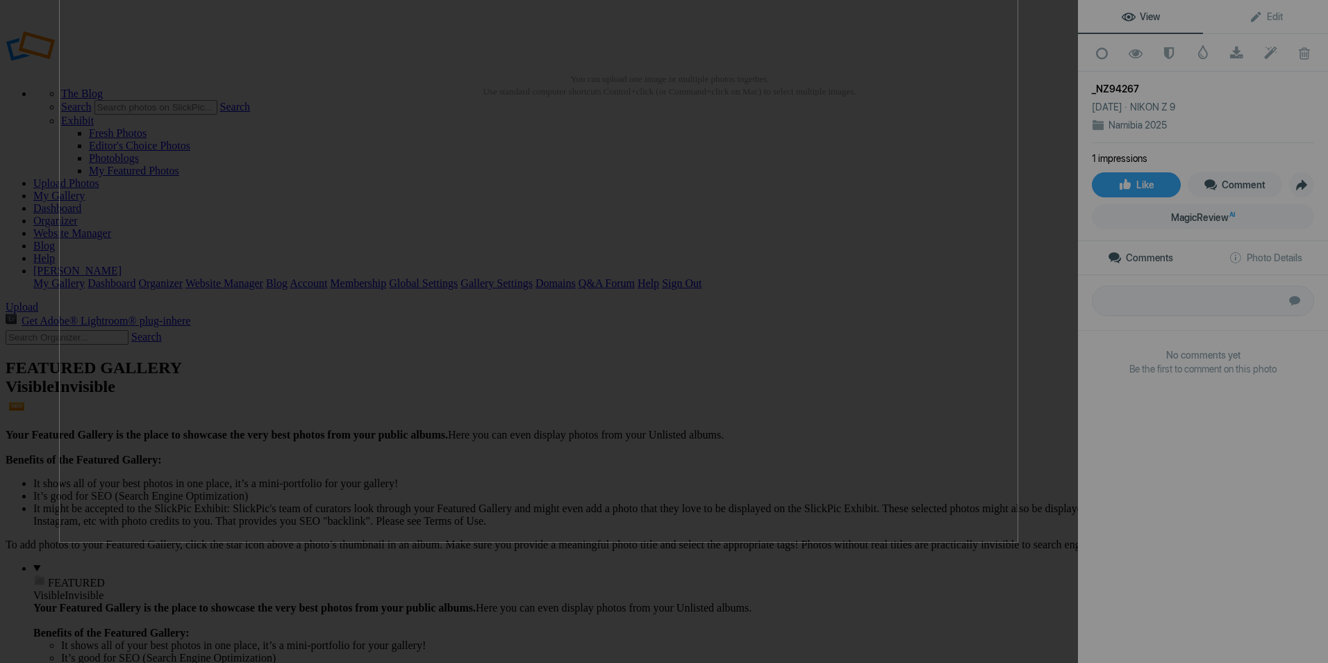
click at [625, 187] on img at bounding box center [538, 211] width 959 height 663
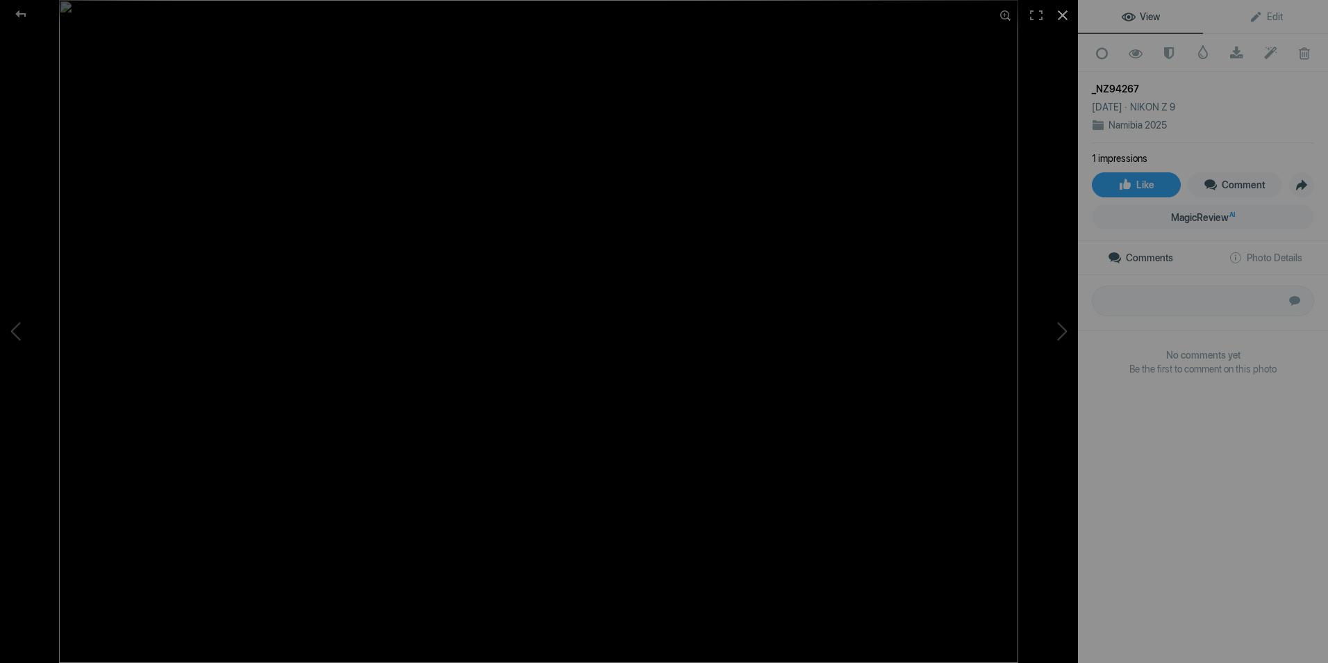
click at [1055, 14] on div at bounding box center [1063, 15] width 31 height 31
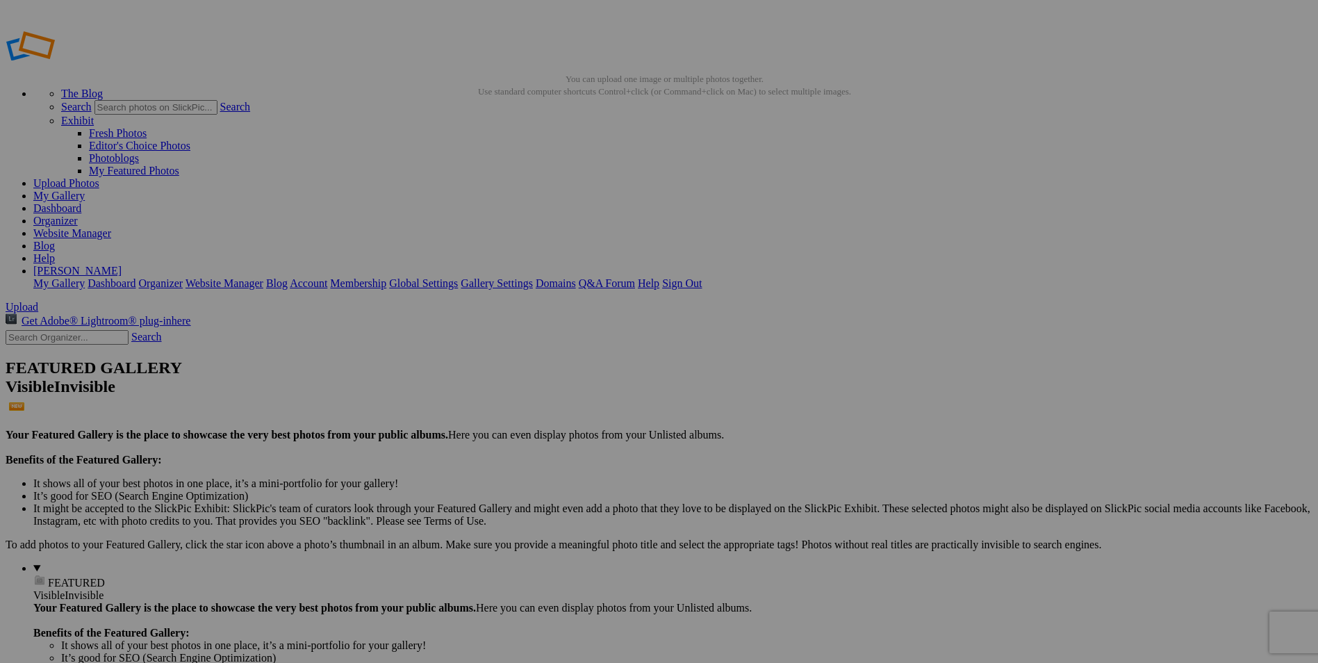
click at [702, 277] on link "Sign Out" at bounding box center [682, 283] width 40 height 12
